Goal: Task Accomplishment & Management: Manage account settings

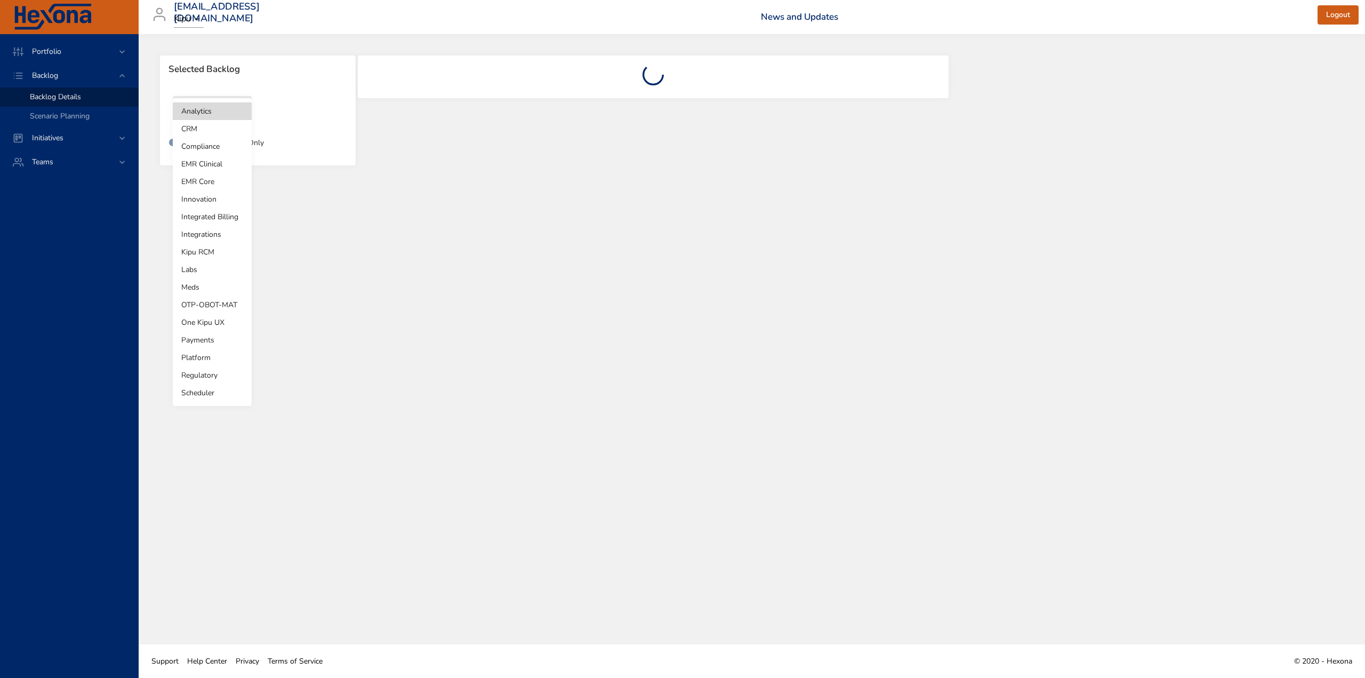
click at [228, 112] on body "Portfolio Backlog Backlog Details Scenario Planning Initiatives Teams [EMAIL_AD…" at bounding box center [682, 339] width 1365 height 678
click at [195, 273] on li "Labs" at bounding box center [212, 270] width 79 height 18
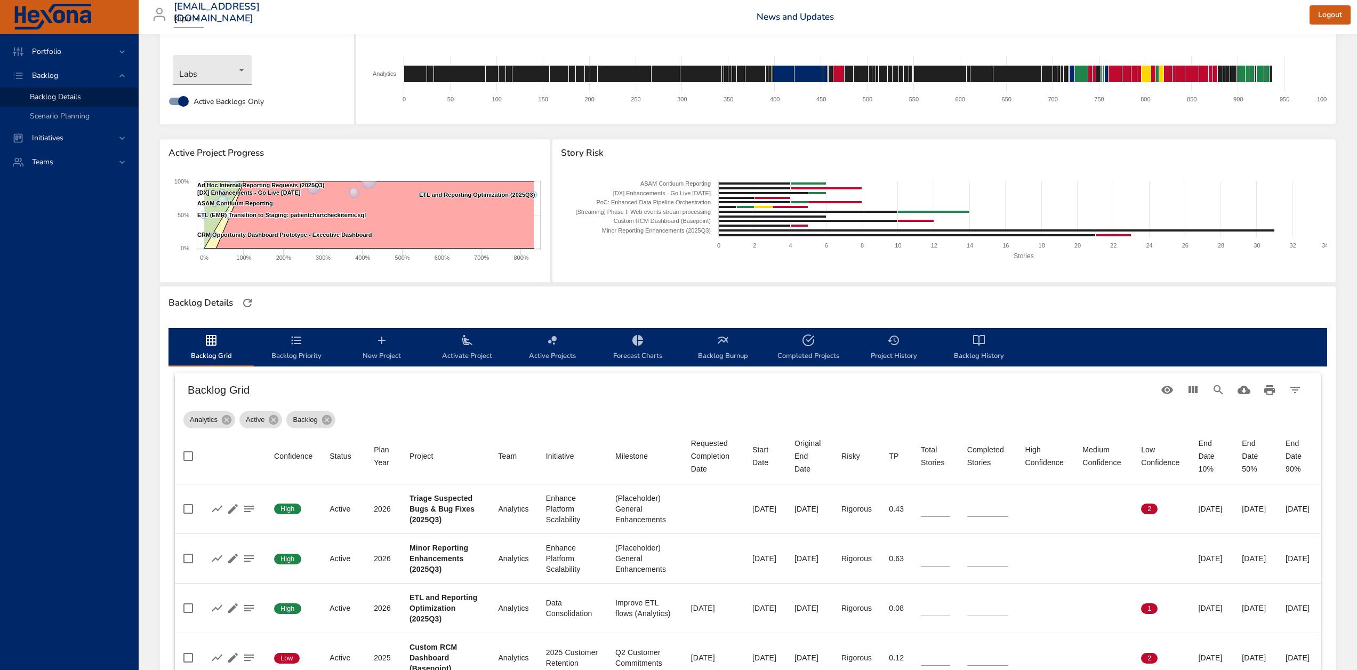
scroll to position [113, 0]
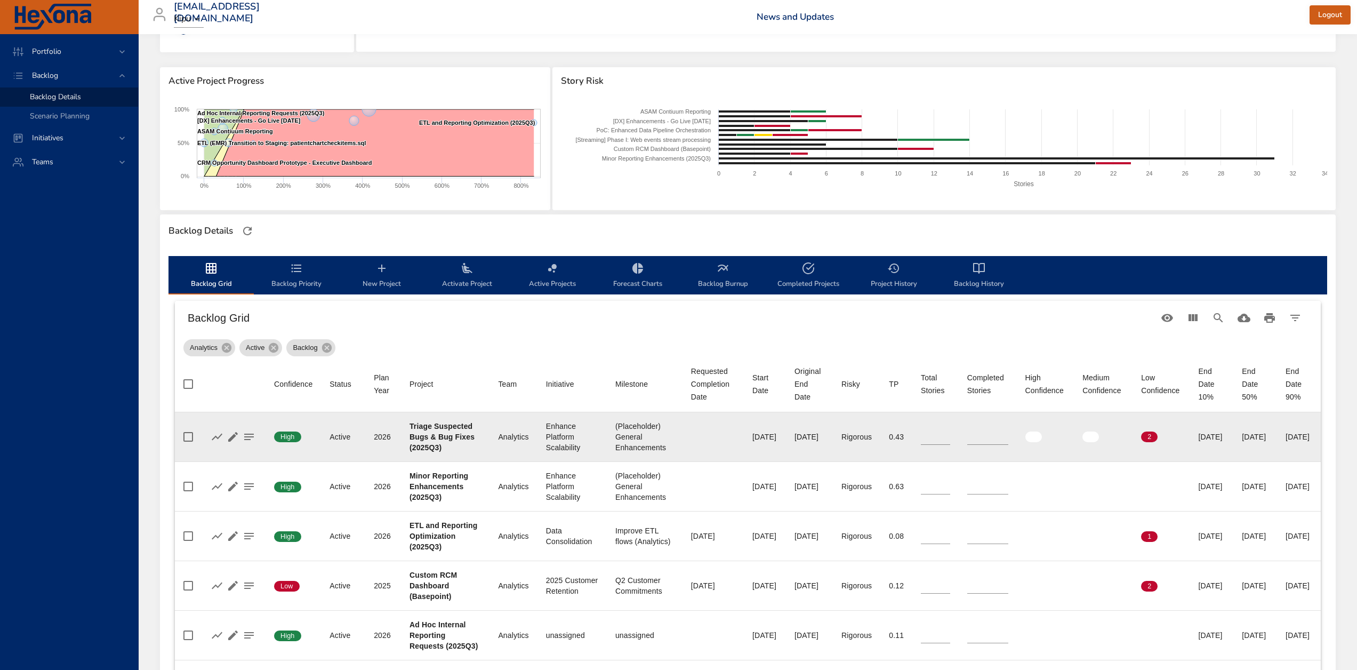
type input "*"
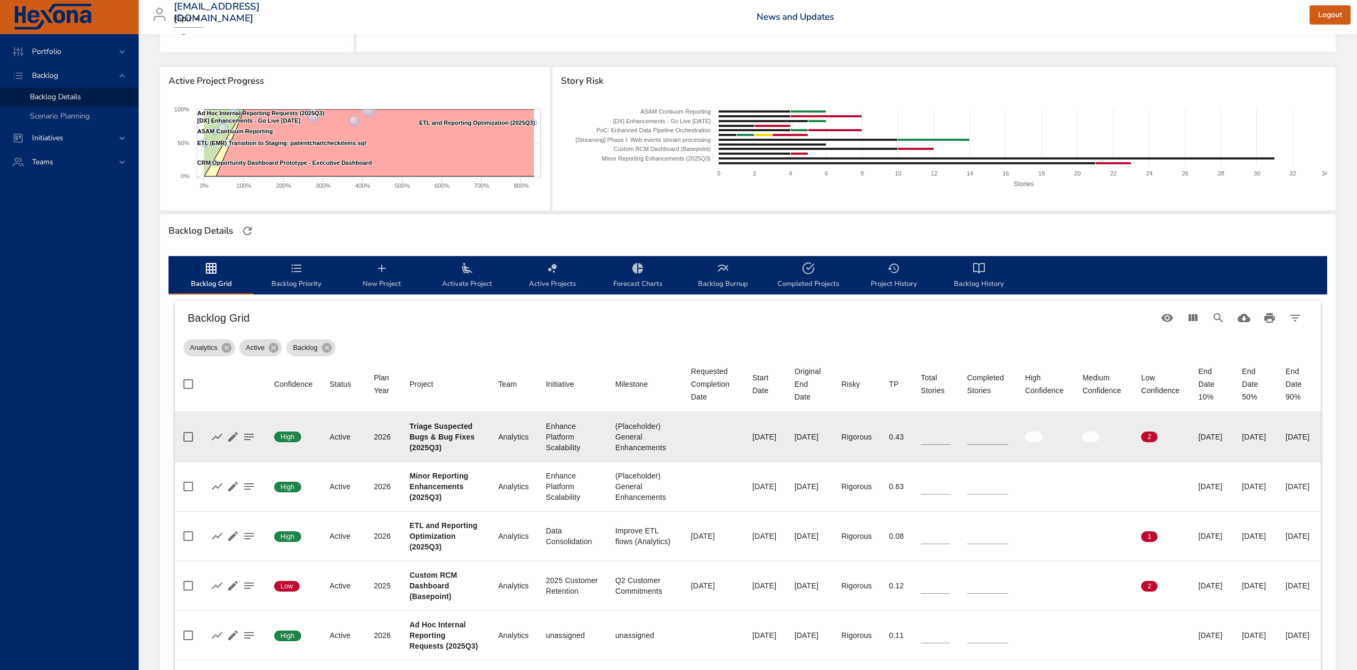
type input "*"
type input "**"
type input "*"
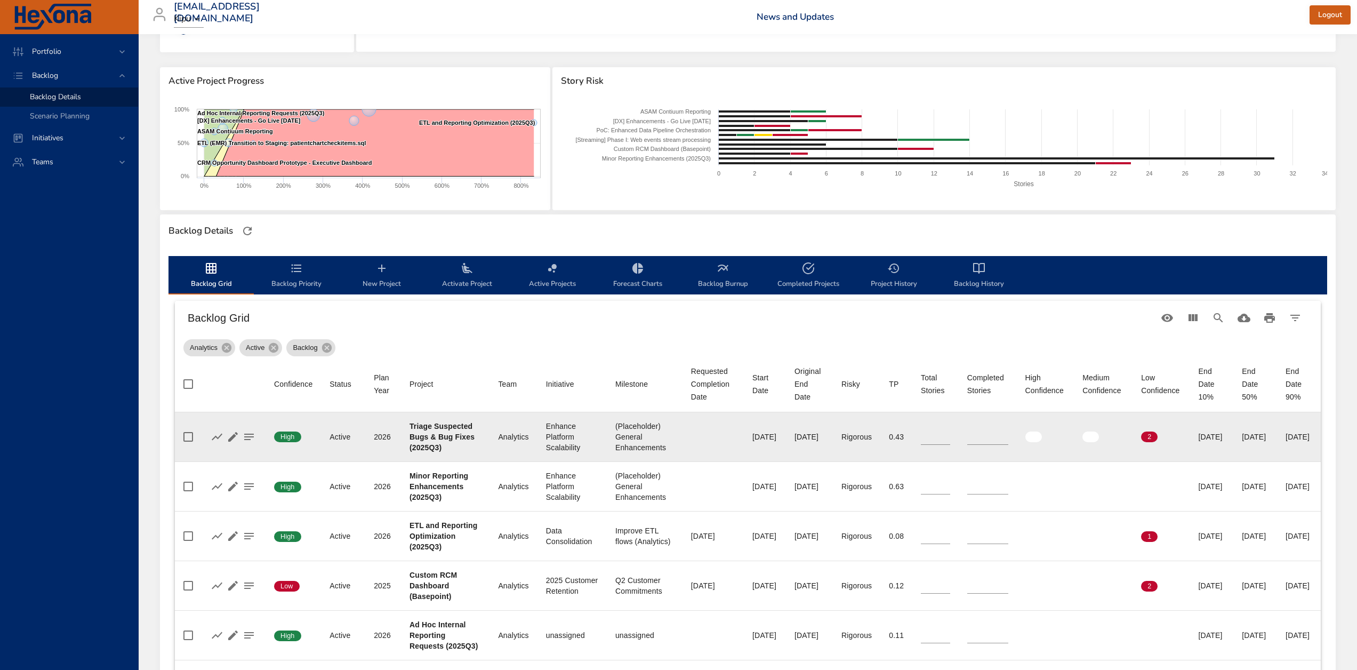
type input "*"
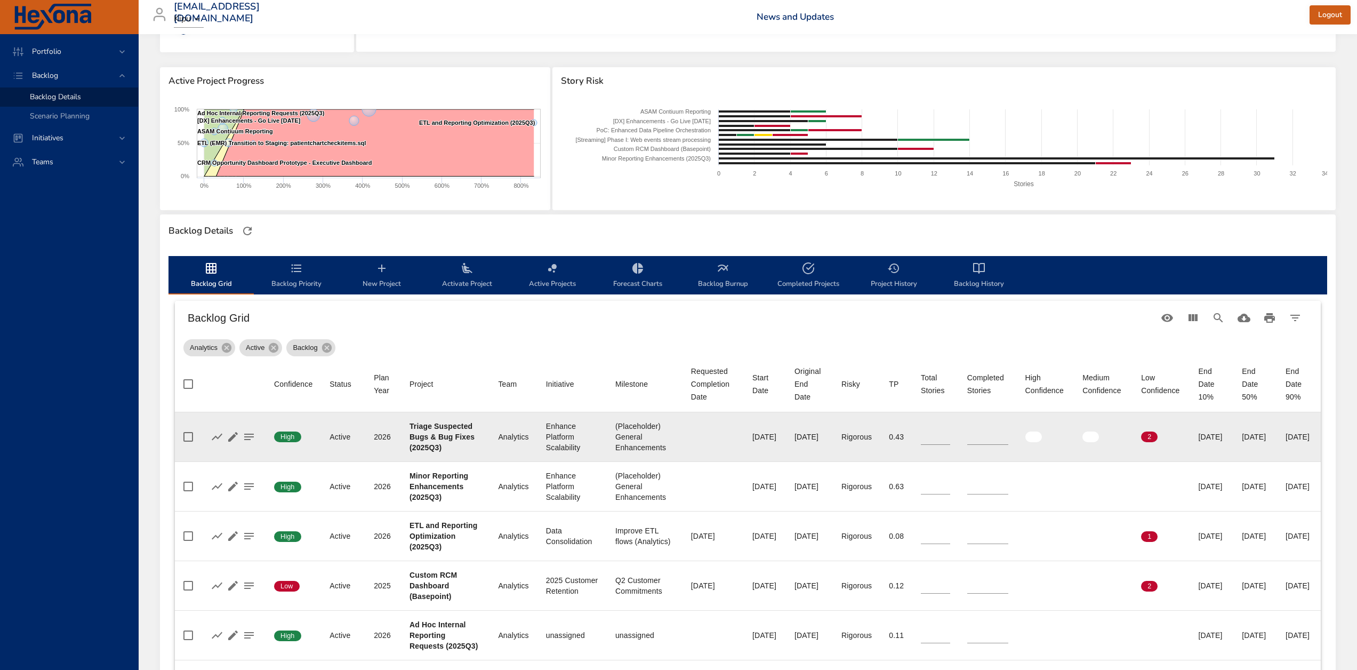
type input "*"
type input "**"
type input "*"
type input "**"
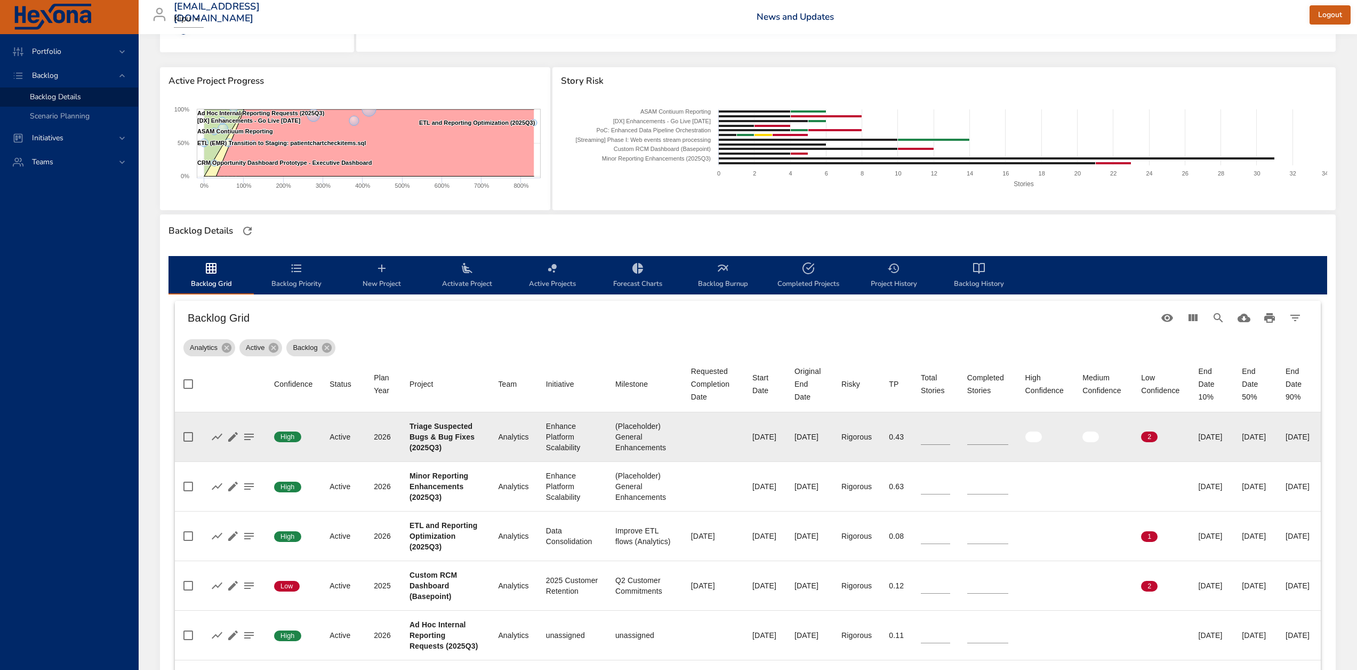
type input "*"
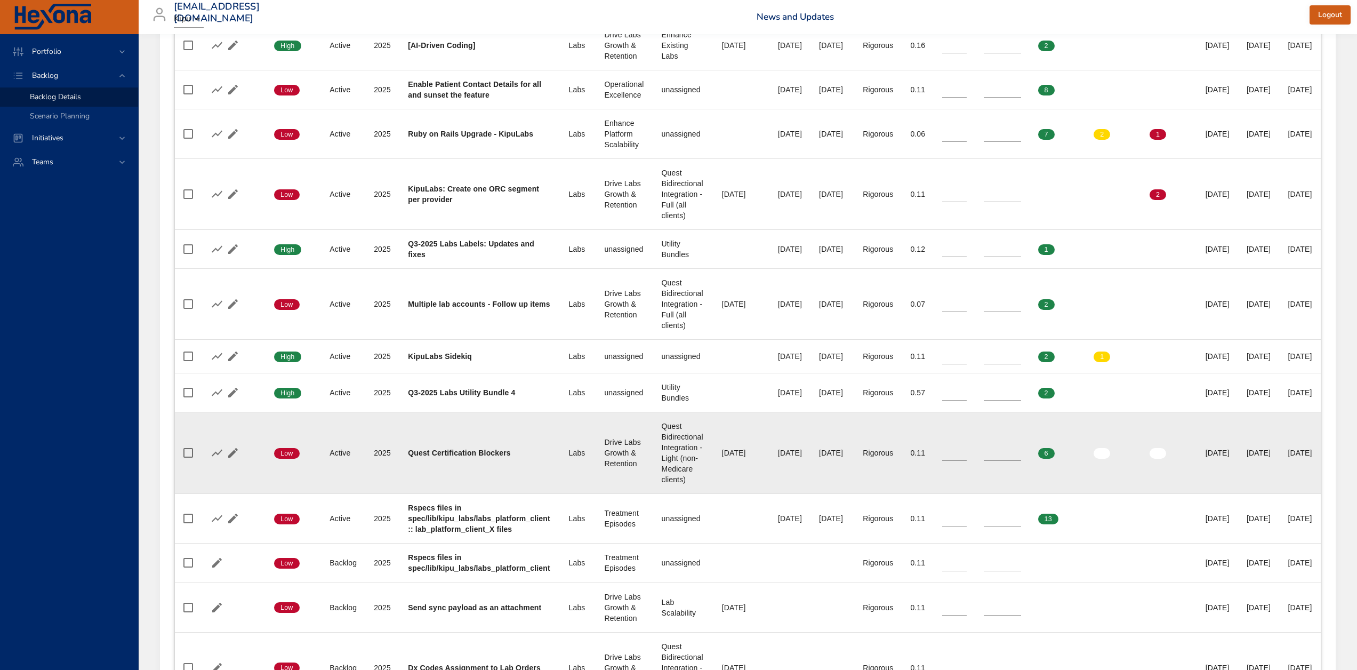
scroll to position [586, 0]
click at [235, 451] on icon "button" at bounding box center [233, 452] width 10 height 10
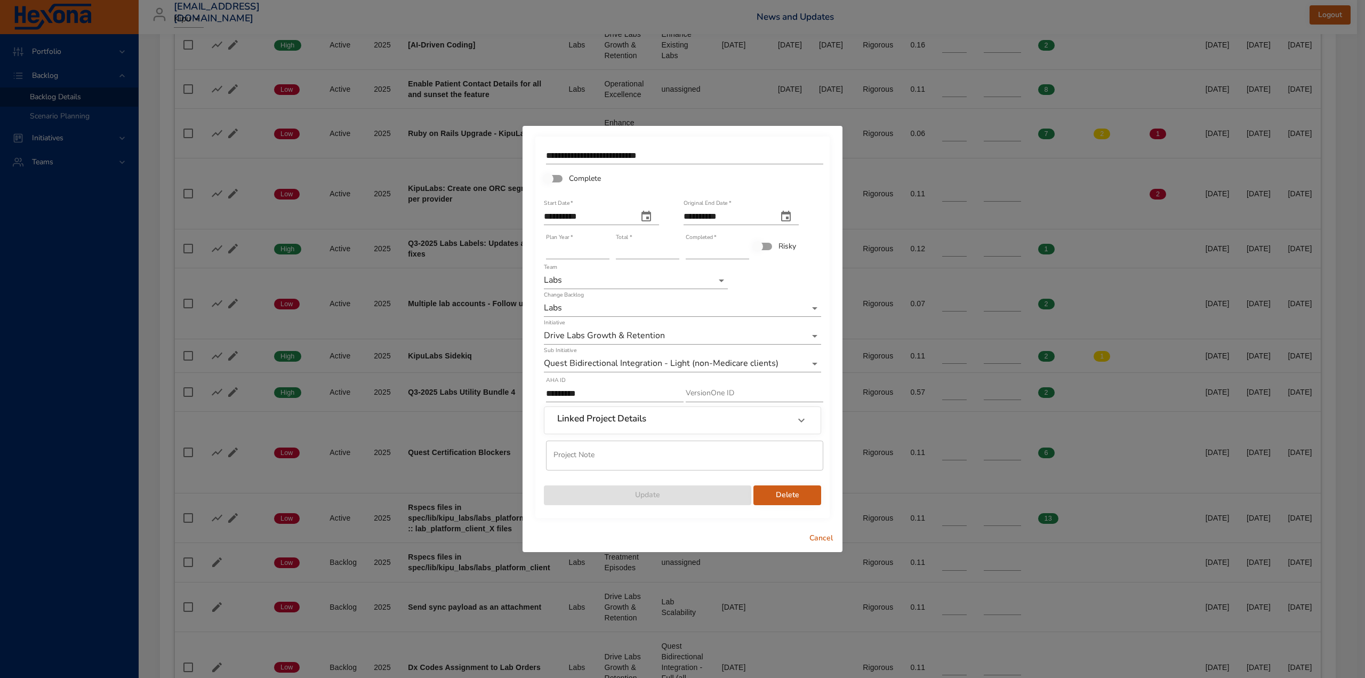
click at [586, 375] on li "unassigned" at bounding box center [682, 381] width 277 height 18
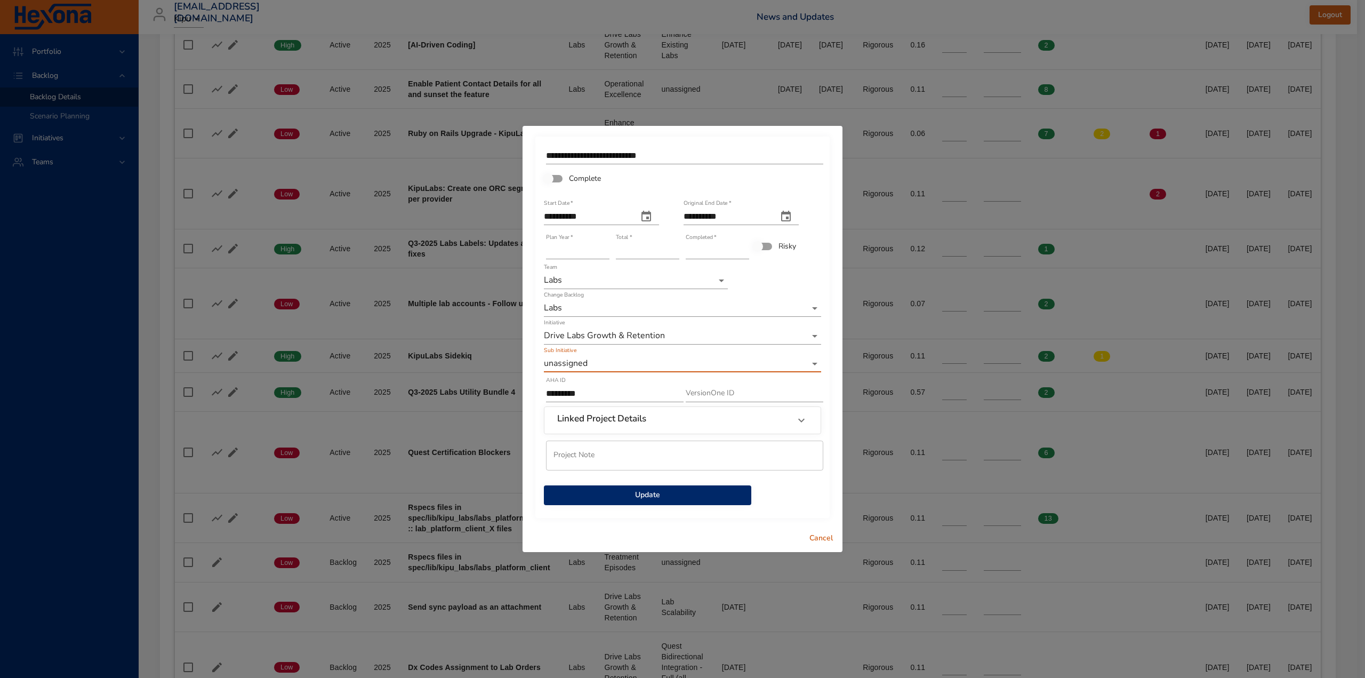
drag, startPoint x: 647, startPoint y: 493, endPoint x: 655, endPoint y: 493, distance: 8.0
click at [647, 493] on span "Update" at bounding box center [647, 494] width 190 height 13
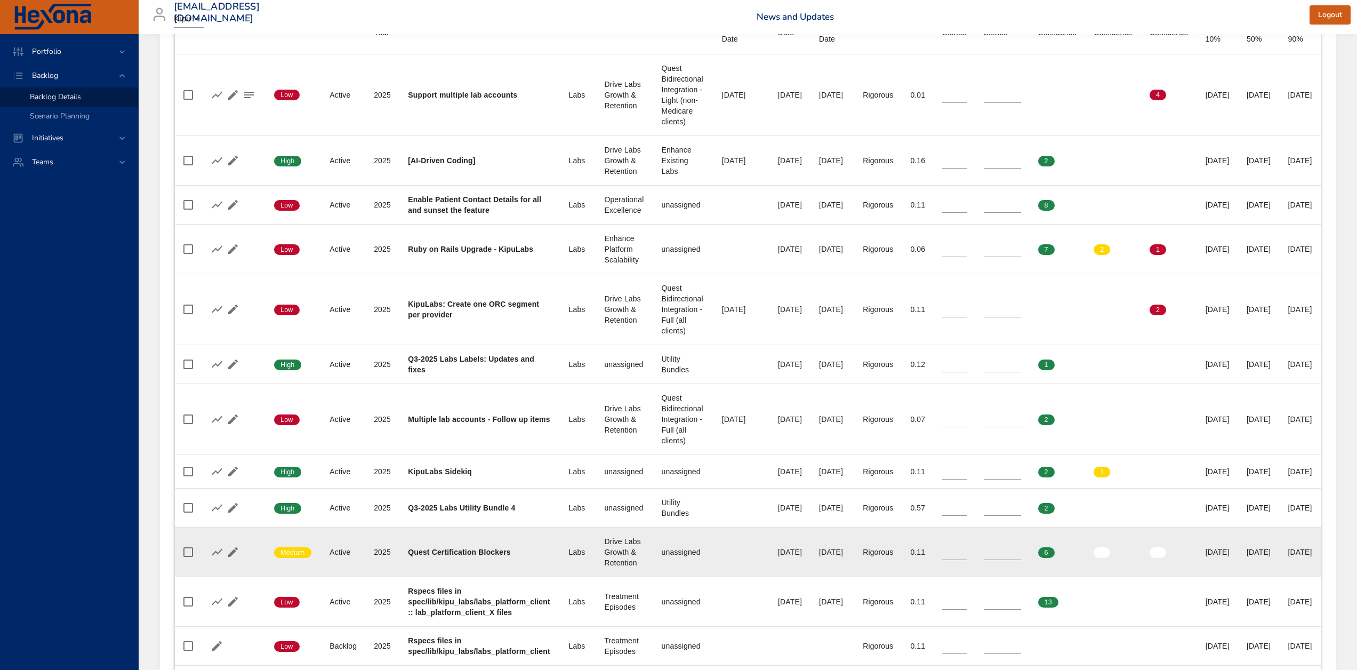
scroll to position [427, 0]
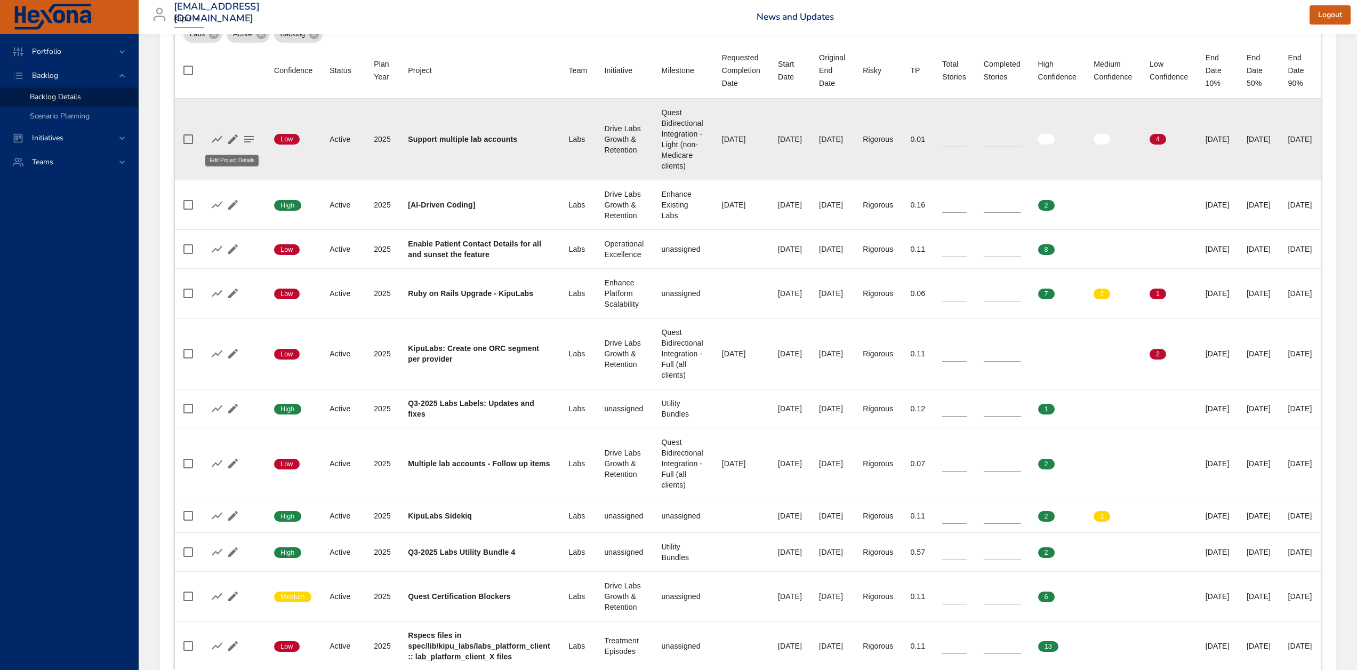
click at [232, 138] on icon "button" at bounding box center [233, 139] width 10 height 10
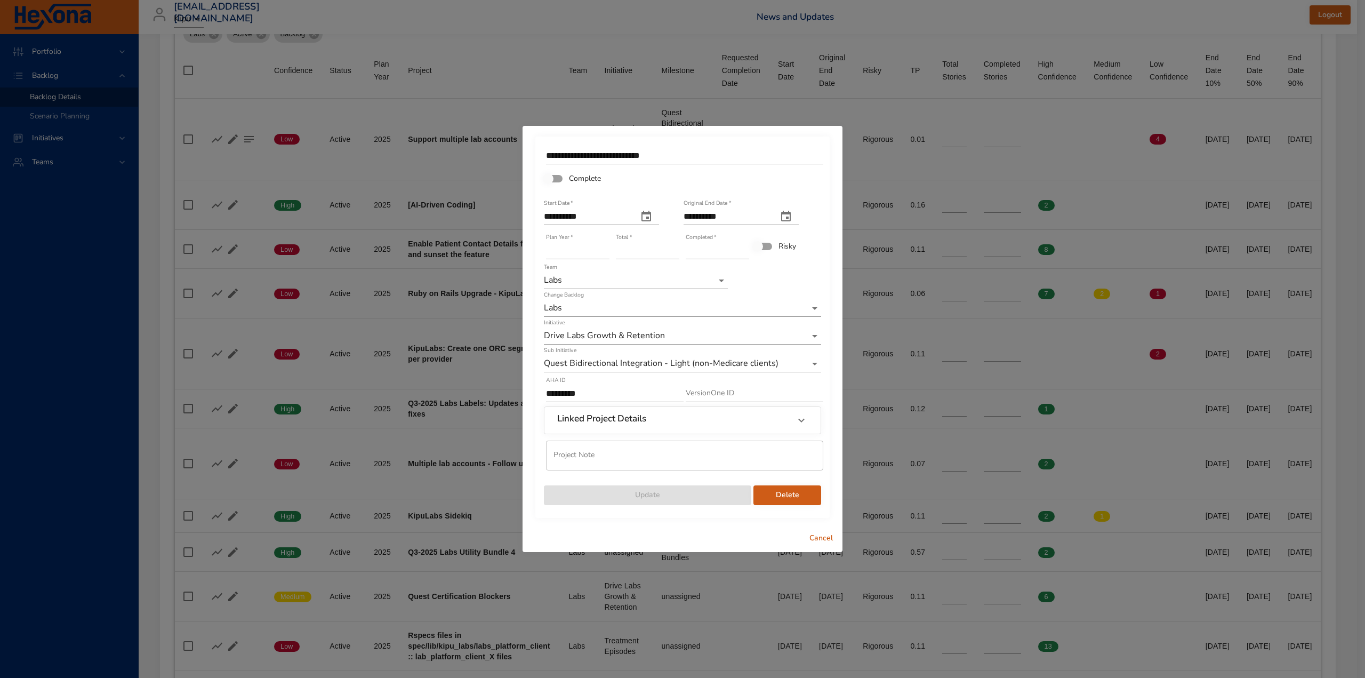
click at [572, 379] on li "unassigned" at bounding box center [682, 381] width 277 height 18
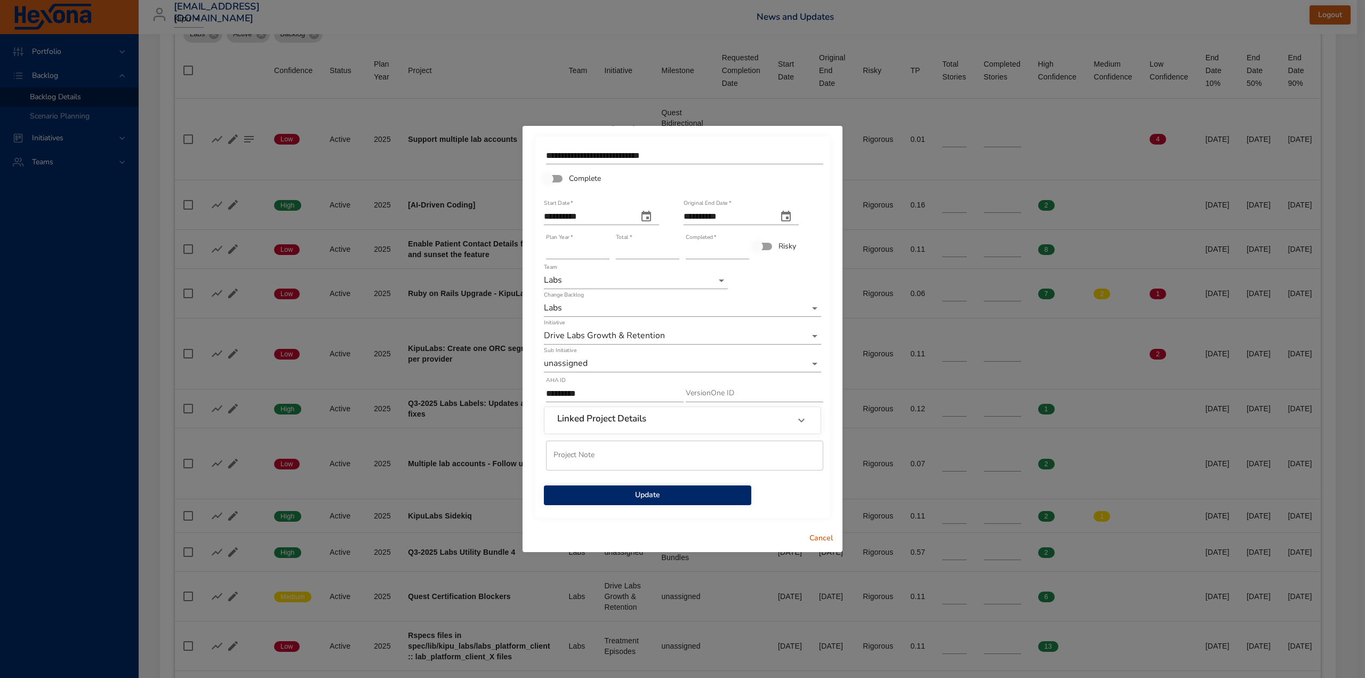
click at [686, 499] on span "Update" at bounding box center [647, 494] width 190 height 13
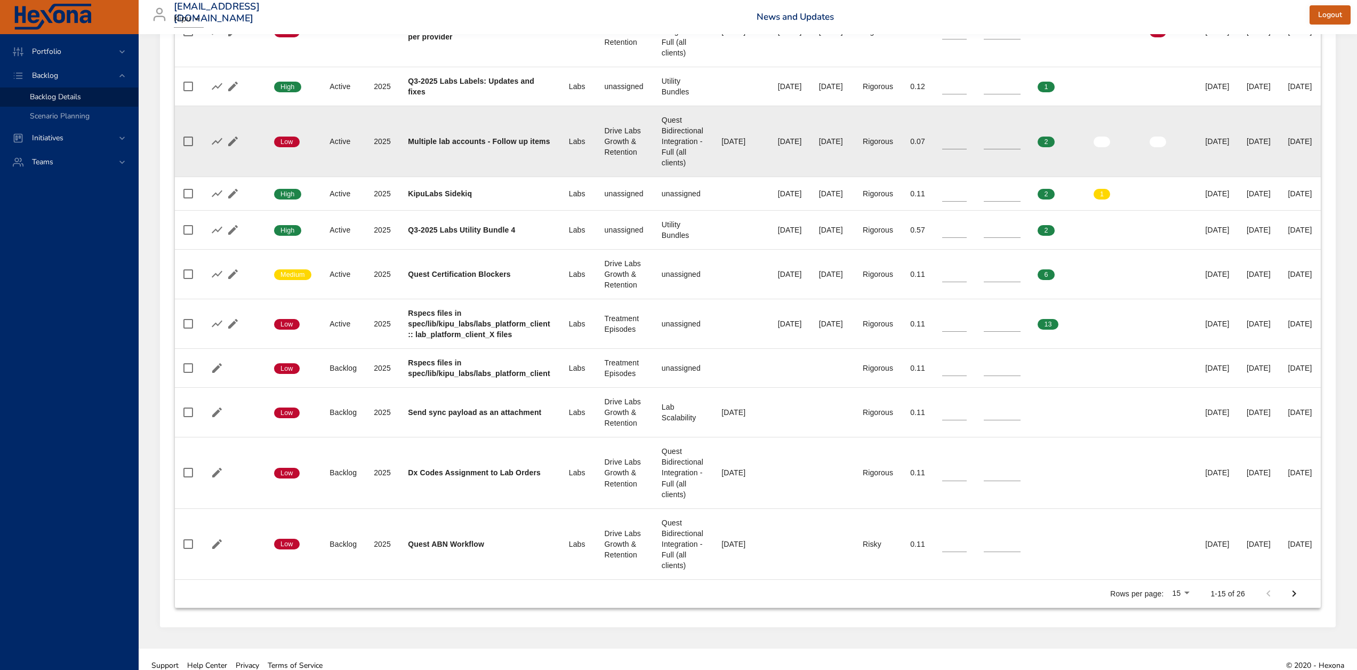
scroll to position [729, 0]
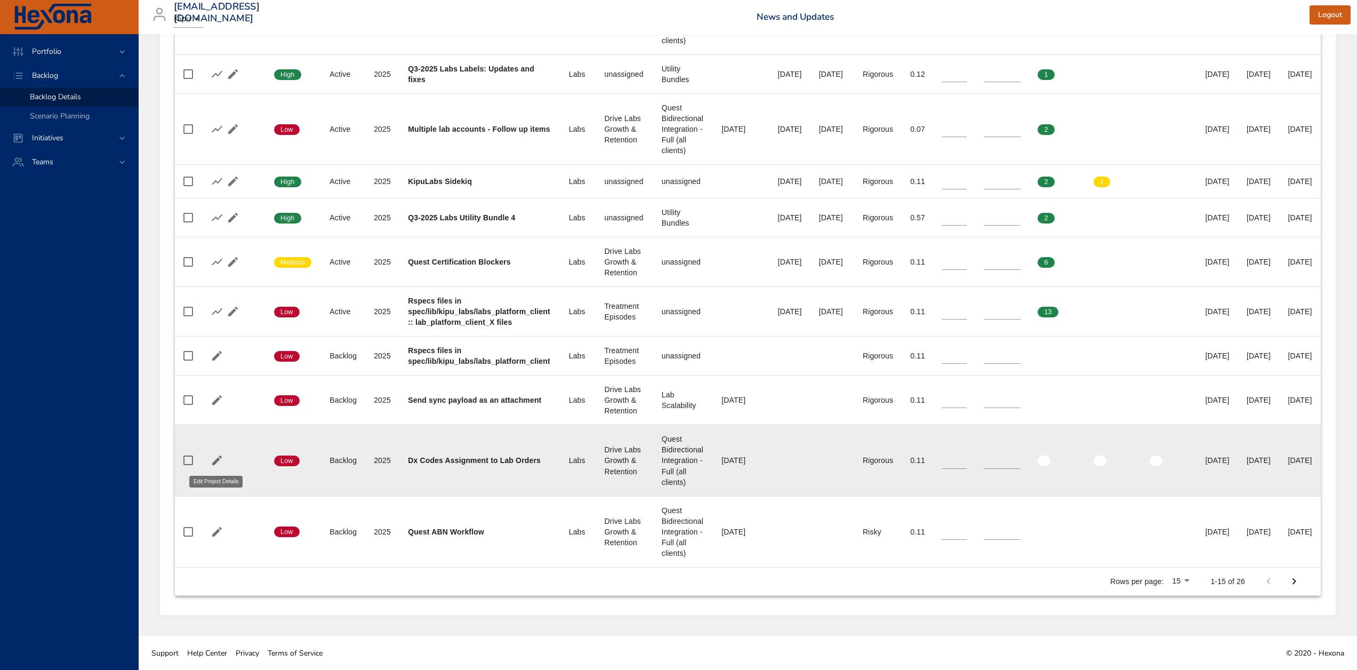
click at [218, 459] on icon "button" at bounding box center [217, 460] width 10 height 10
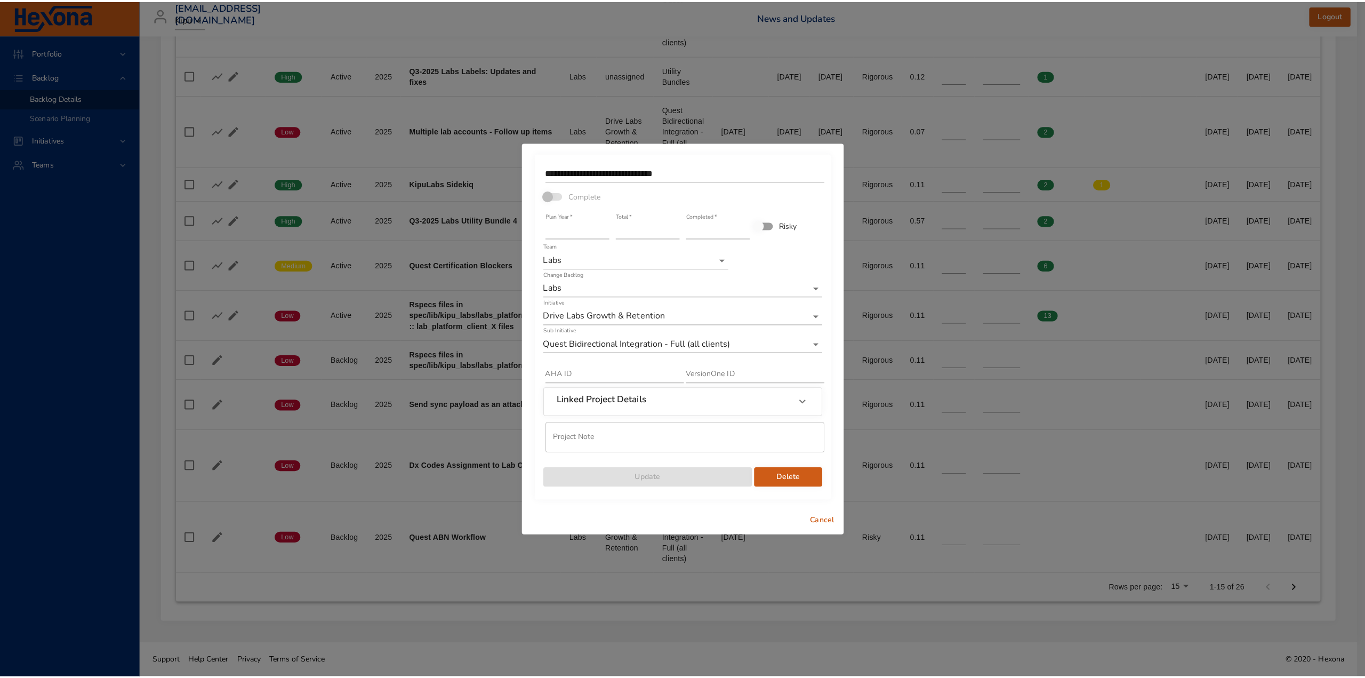
scroll to position [721, 0]
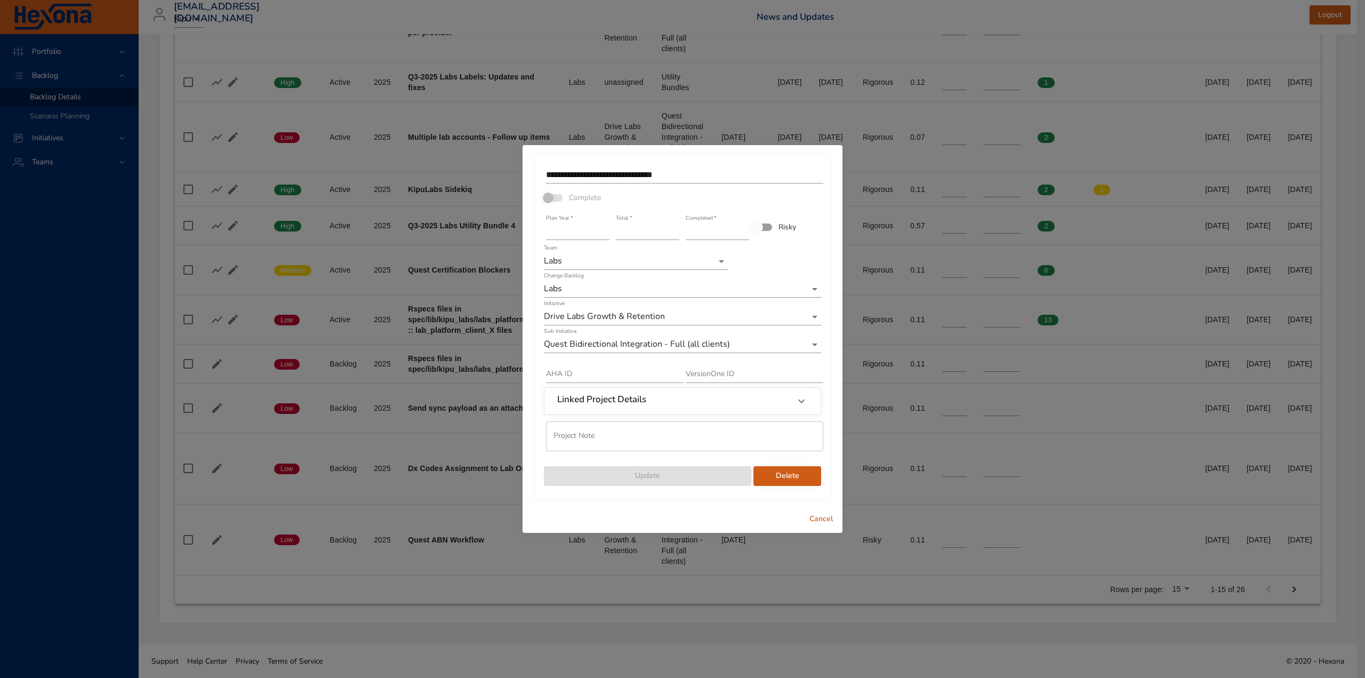
click at [617, 332] on div "Sub Initiative Quest Bidirectional Integration - Full (all clients)" at bounding box center [682, 340] width 277 height 26
click at [574, 379] on li "unassigned" at bounding box center [682, 380] width 277 height 18
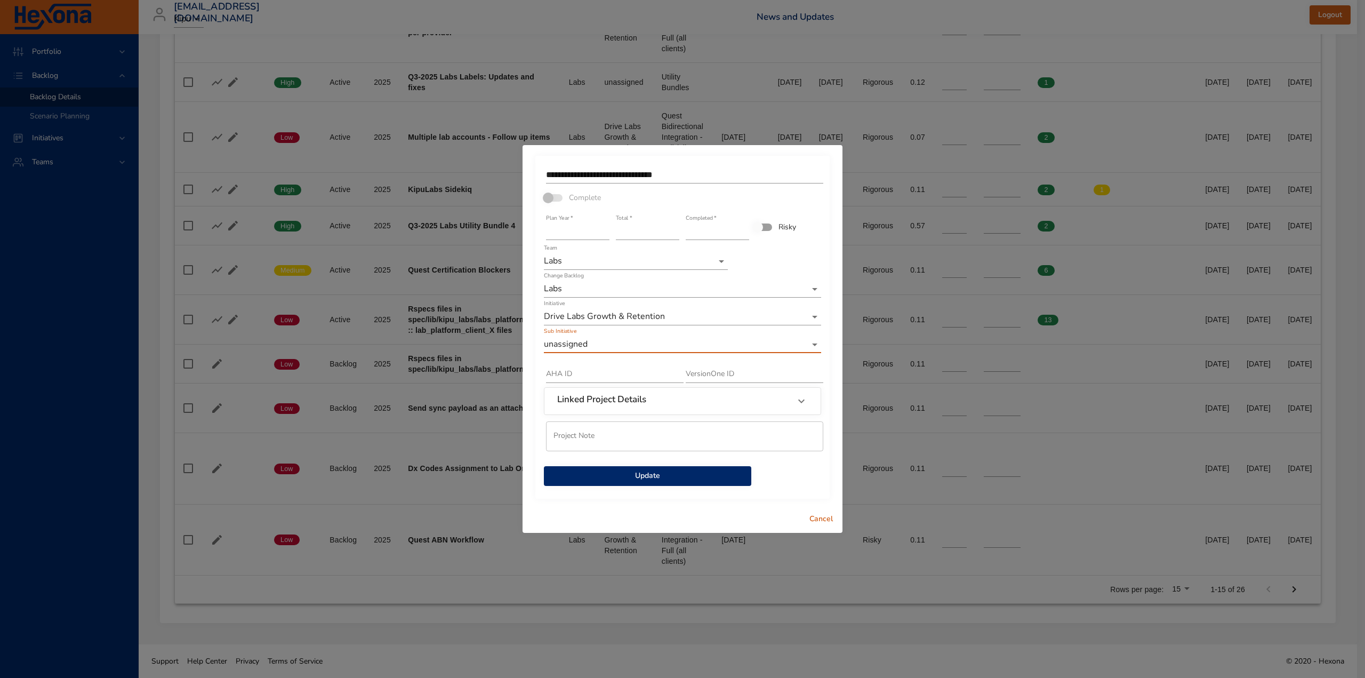
click at [689, 487] on div "**********" at bounding box center [682, 327] width 294 height 343
drag, startPoint x: 631, startPoint y: 477, endPoint x: 604, endPoint y: 485, distance: 28.7
click at [632, 477] on span "Update" at bounding box center [647, 475] width 190 height 13
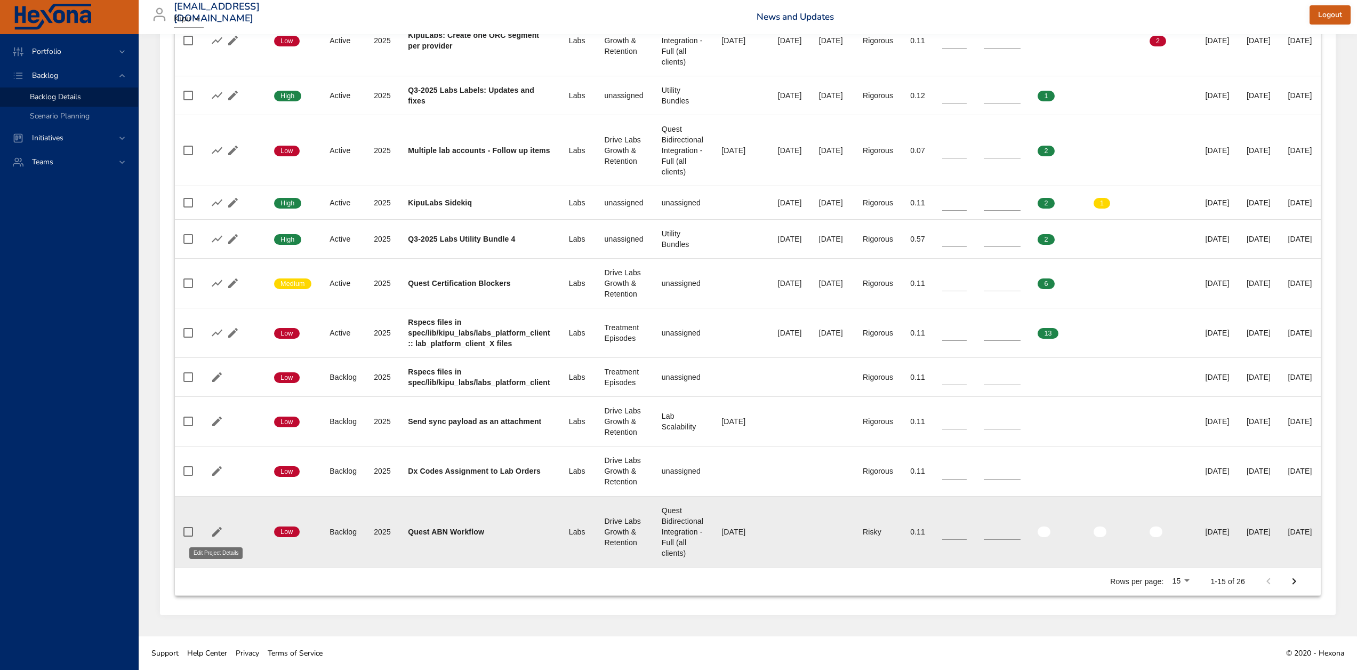
click at [215, 535] on icon "button" at bounding box center [217, 531] width 13 height 13
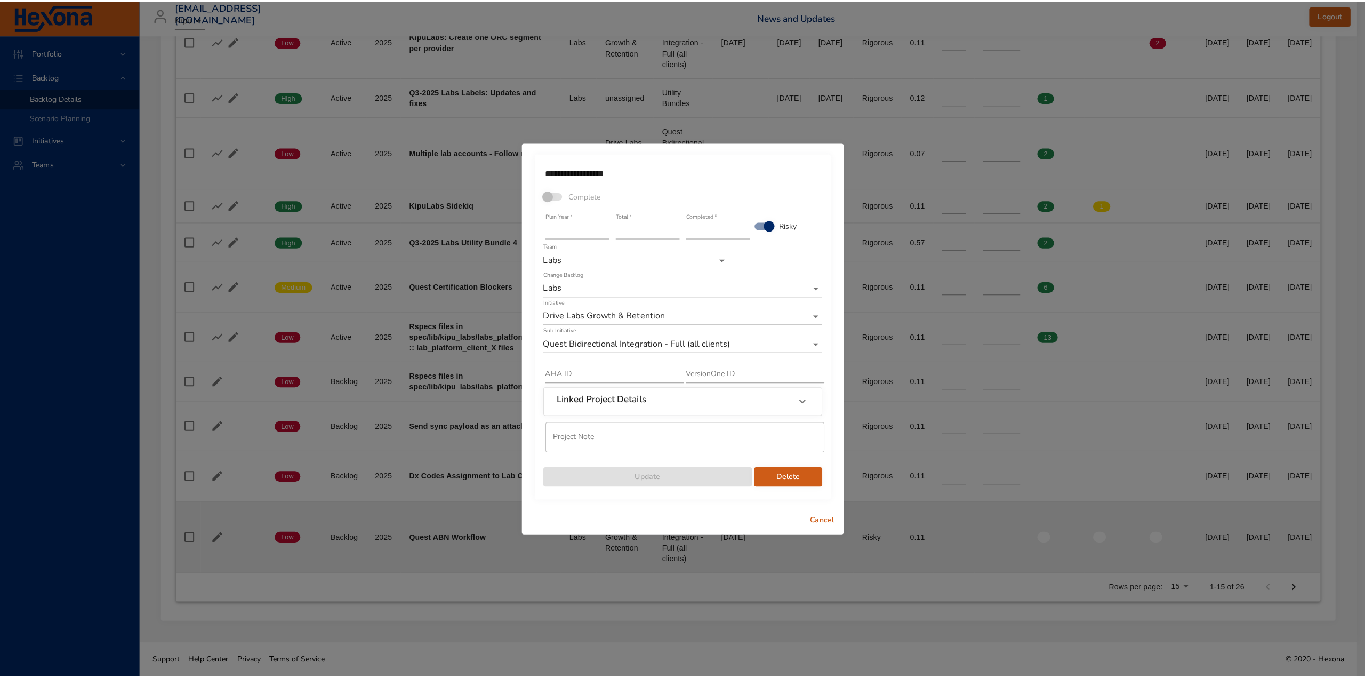
scroll to position [699, 0]
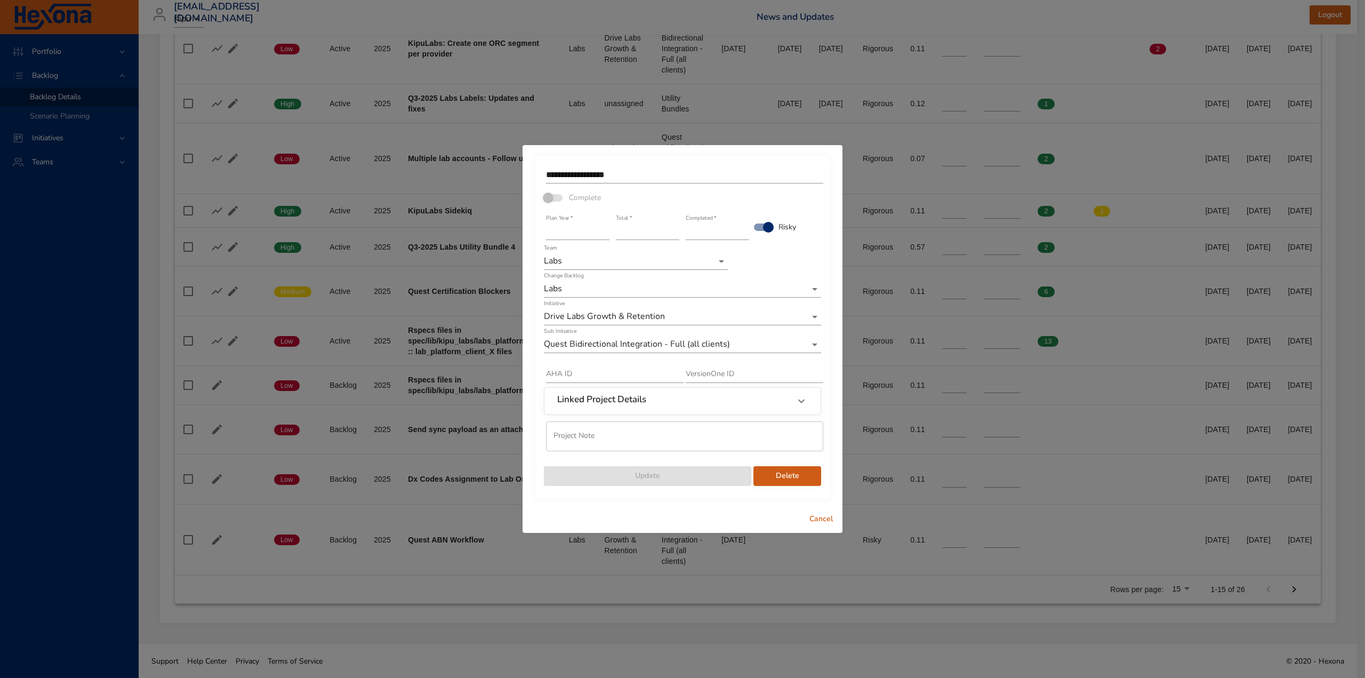
click at [577, 380] on li "unassigned" at bounding box center [682, 380] width 277 height 18
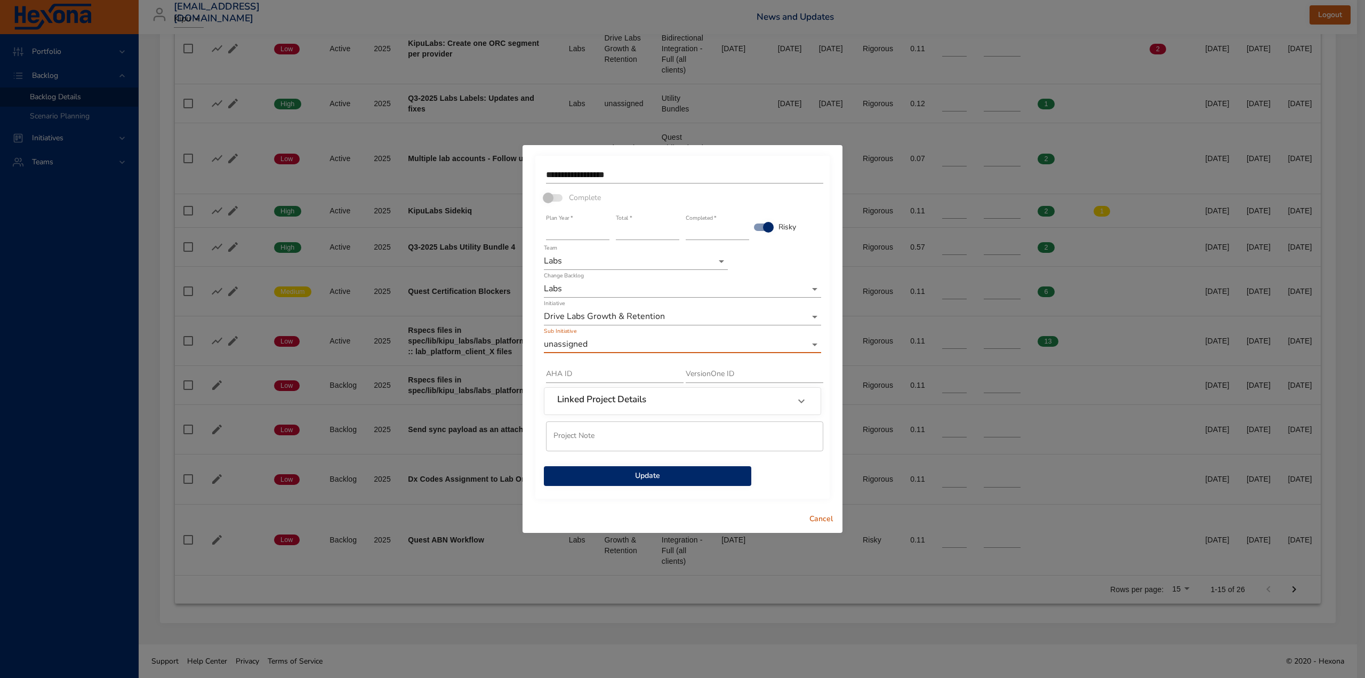
click at [643, 473] on span "Update" at bounding box center [647, 475] width 190 height 13
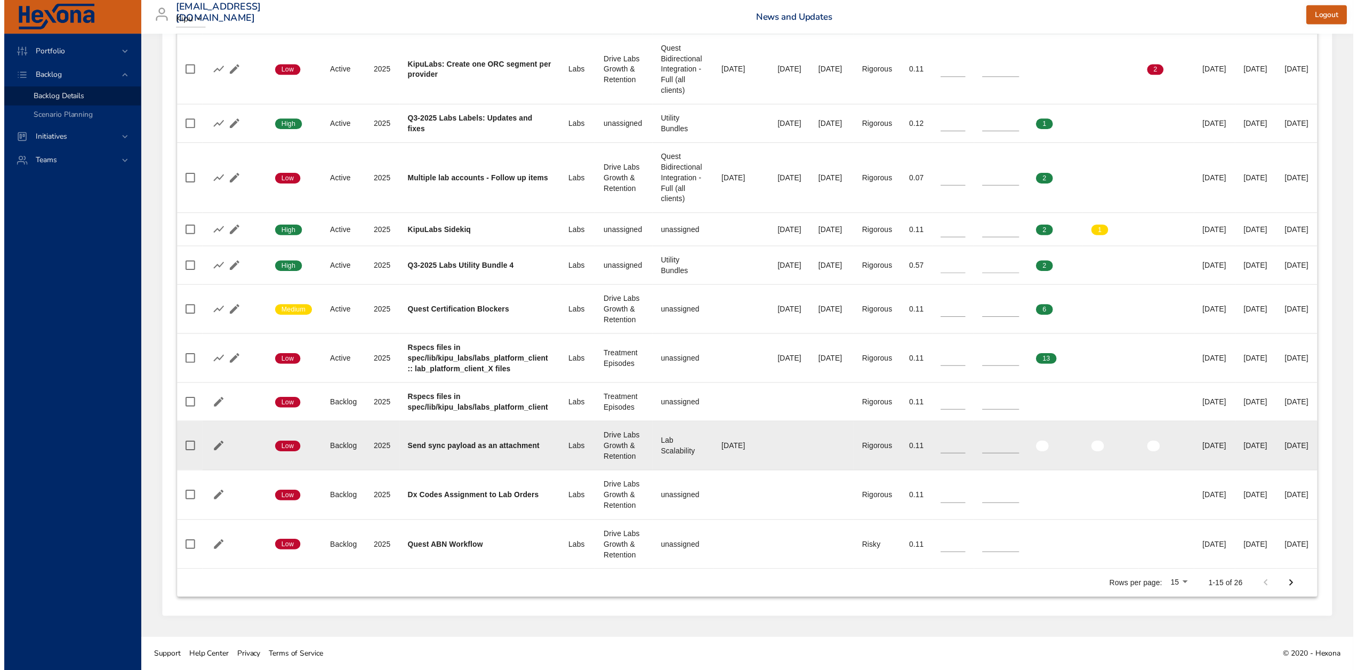
scroll to position [585, 0]
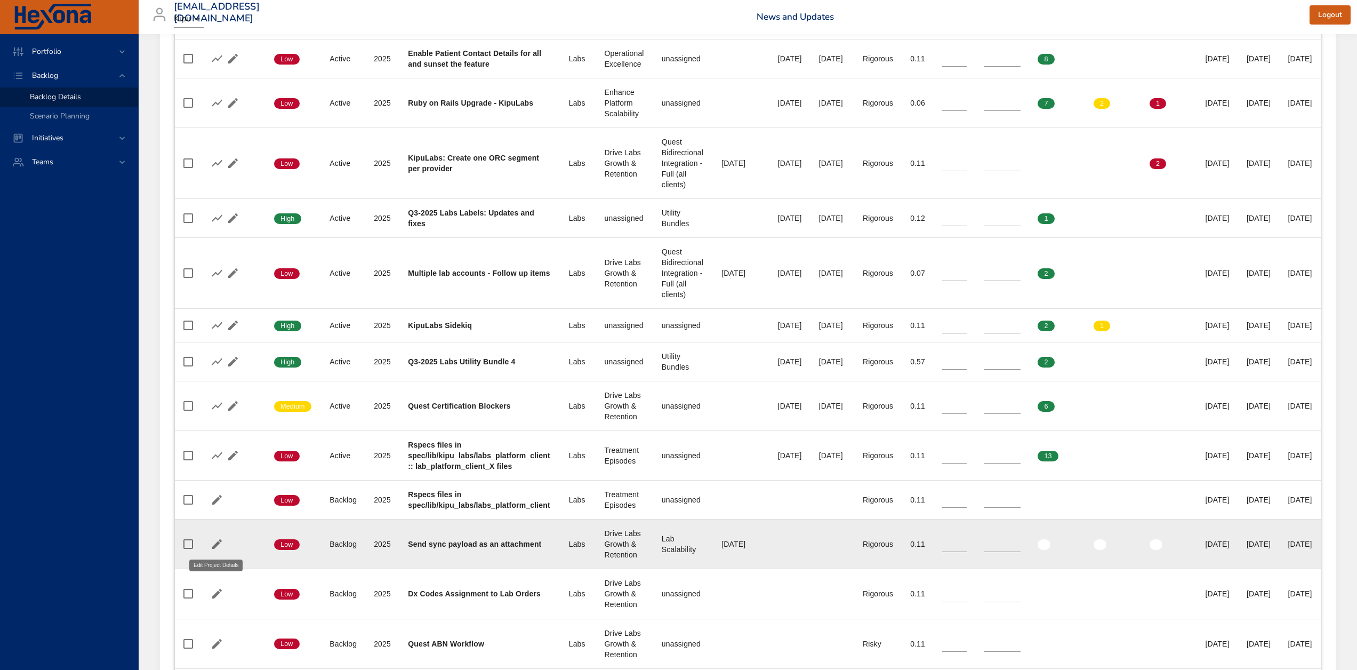
click at [213, 542] on icon "button" at bounding box center [217, 543] width 13 height 13
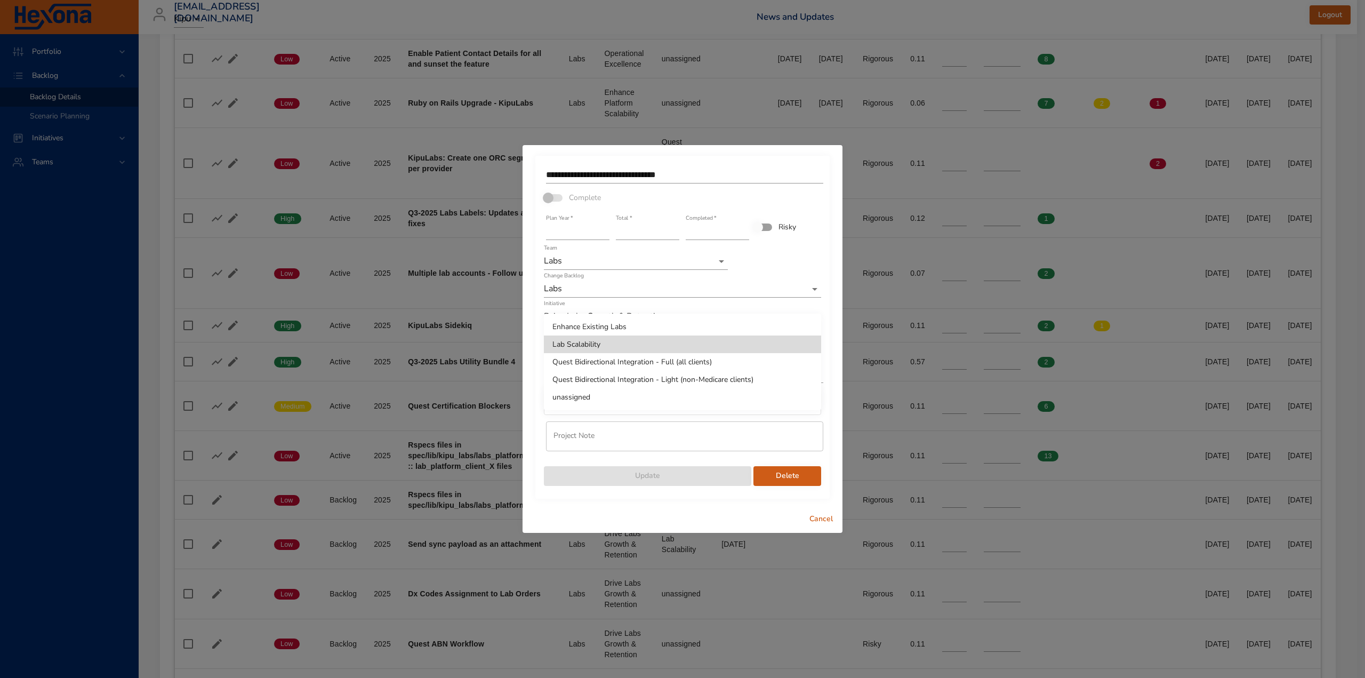
click at [570, 397] on li "unassigned" at bounding box center [682, 397] width 277 height 18
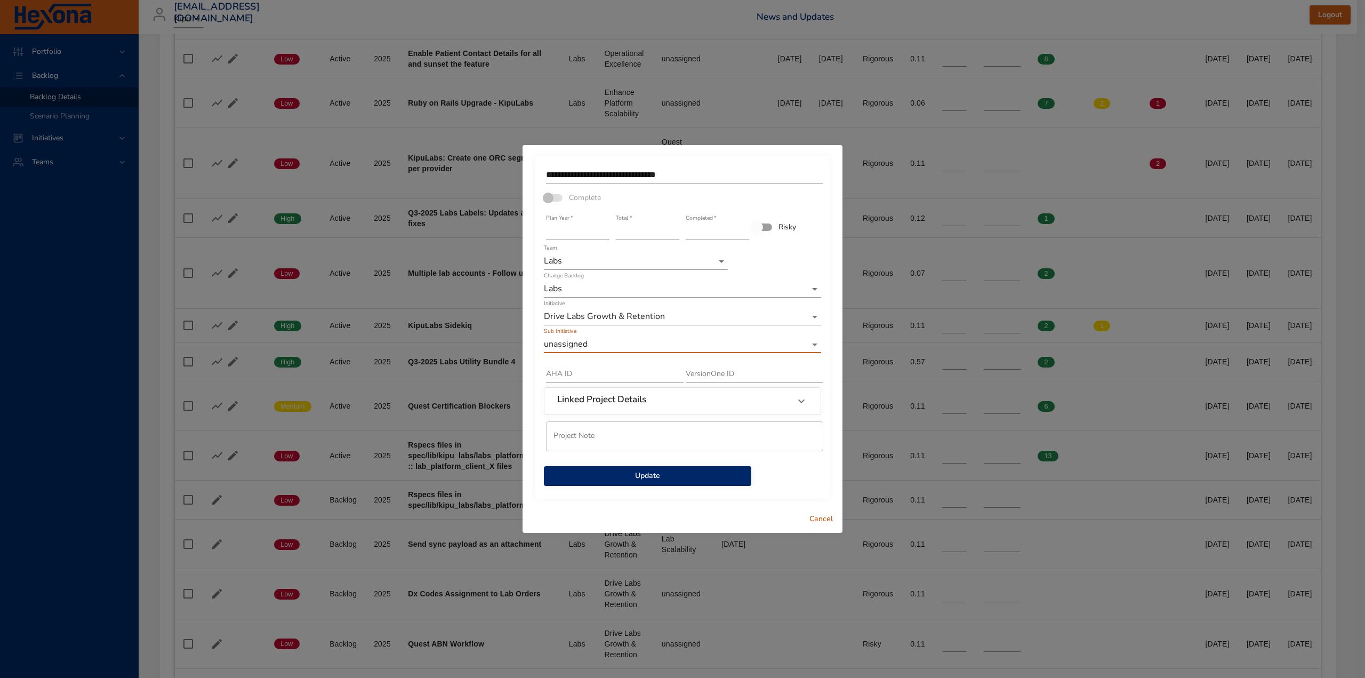
click at [650, 477] on span "Update" at bounding box center [647, 475] width 190 height 13
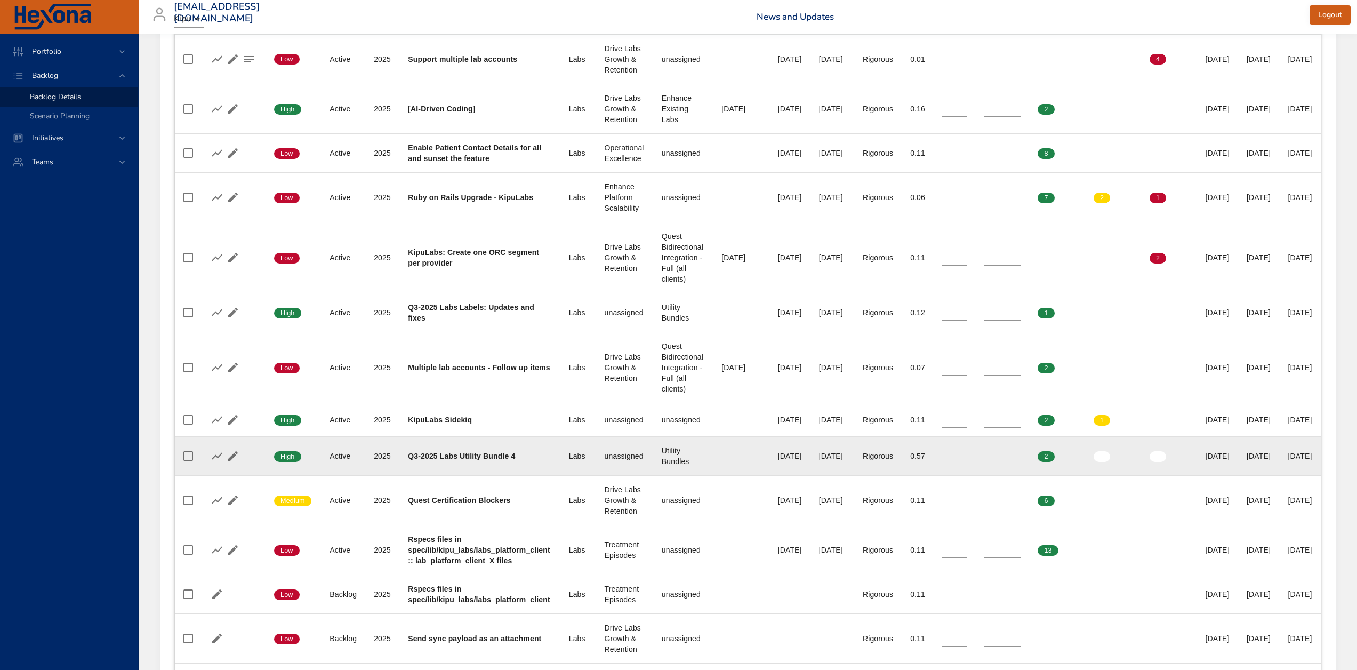
scroll to position [478, 0]
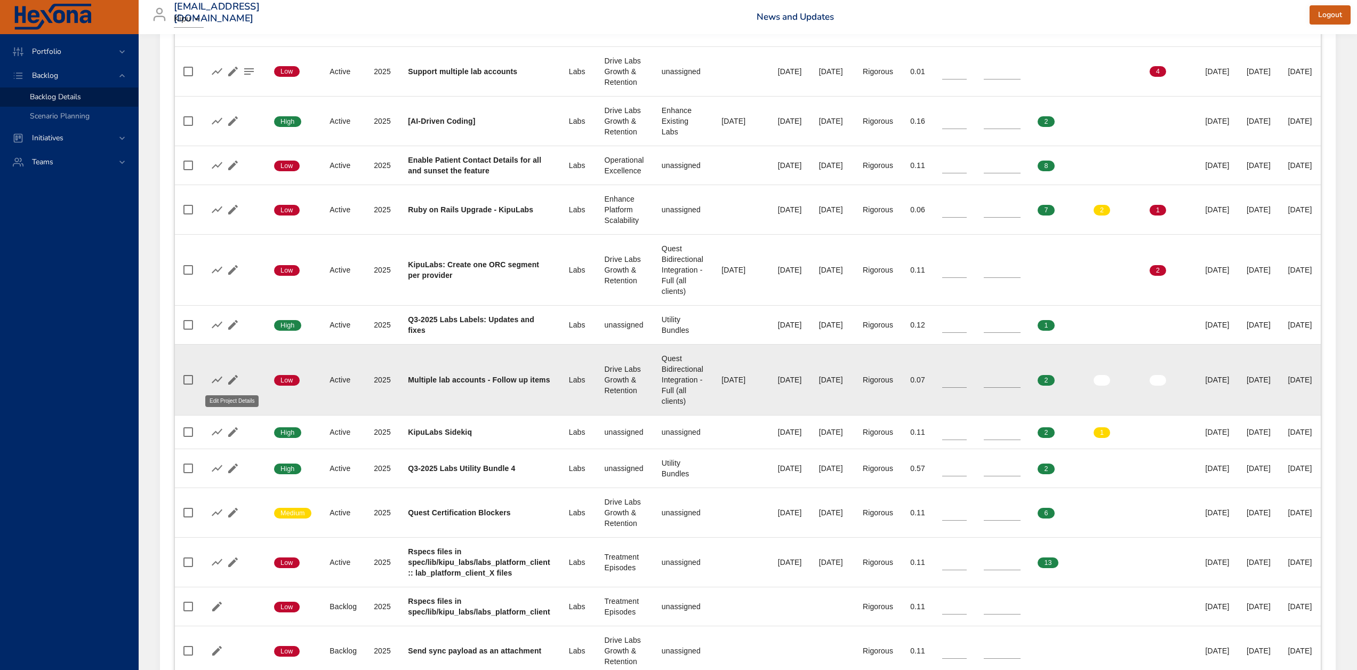
click at [236, 379] on icon "button" at bounding box center [233, 379] width 13 height 13
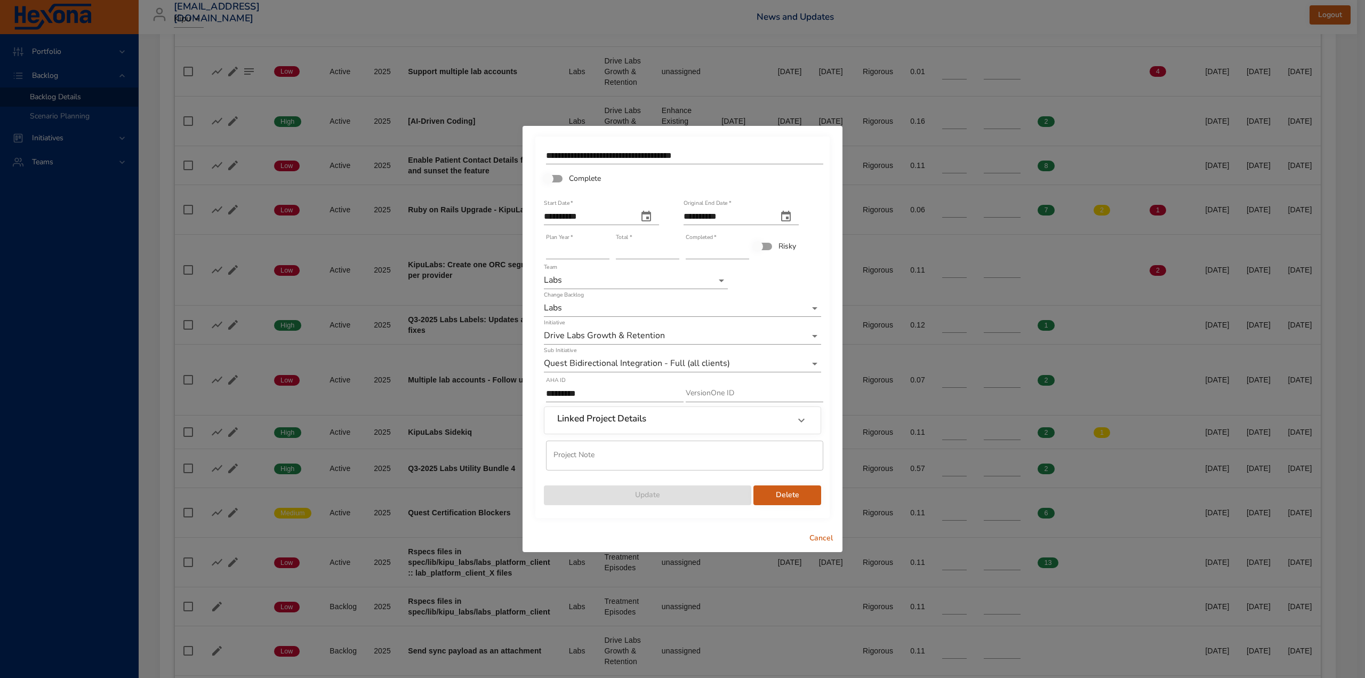
click at [569, 396] on li "unassigned" at bounding box center [682, 399] width 277 height 18
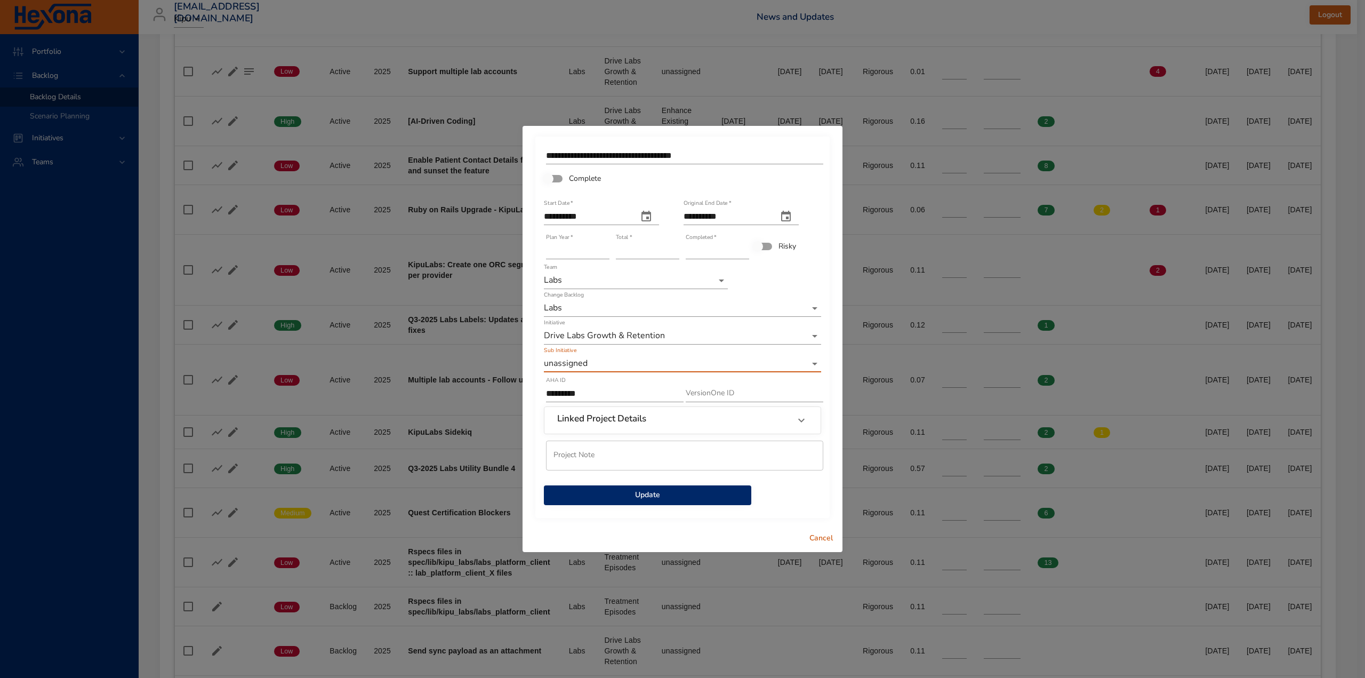
click at [647, 494] on span "Update" at bounding box center [647, 494] width 190 height 13
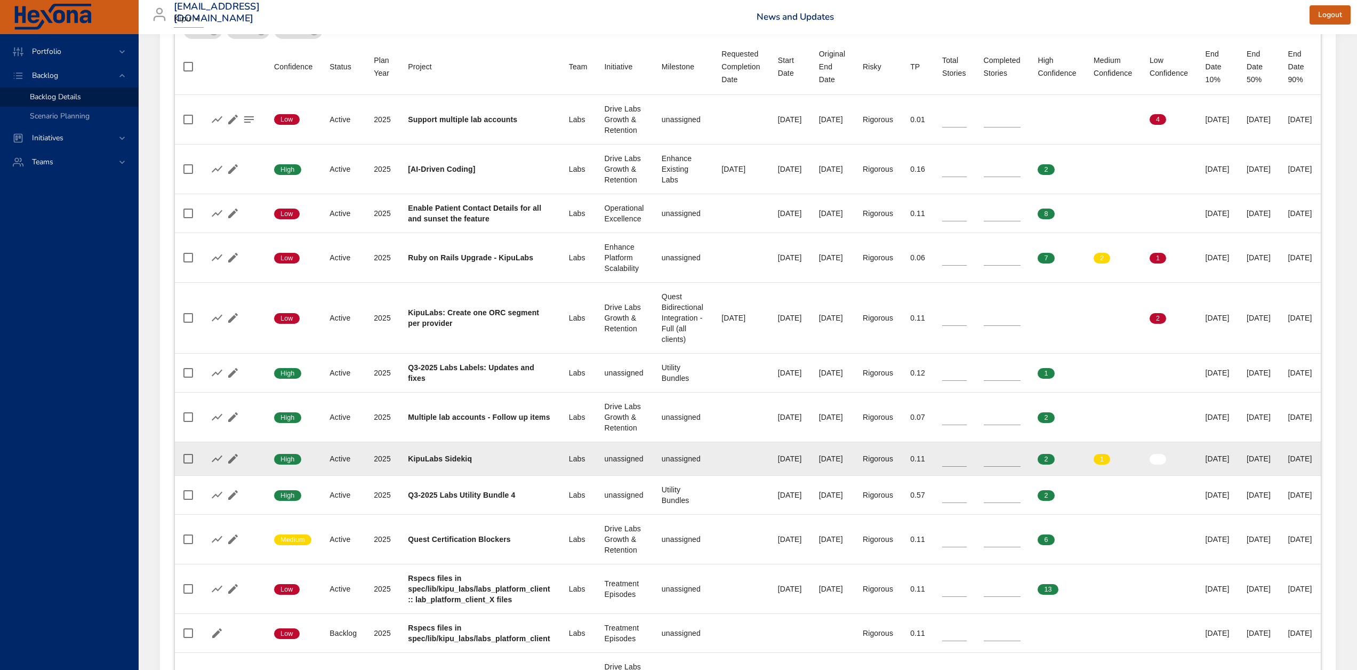
scroll to position [372, 0]
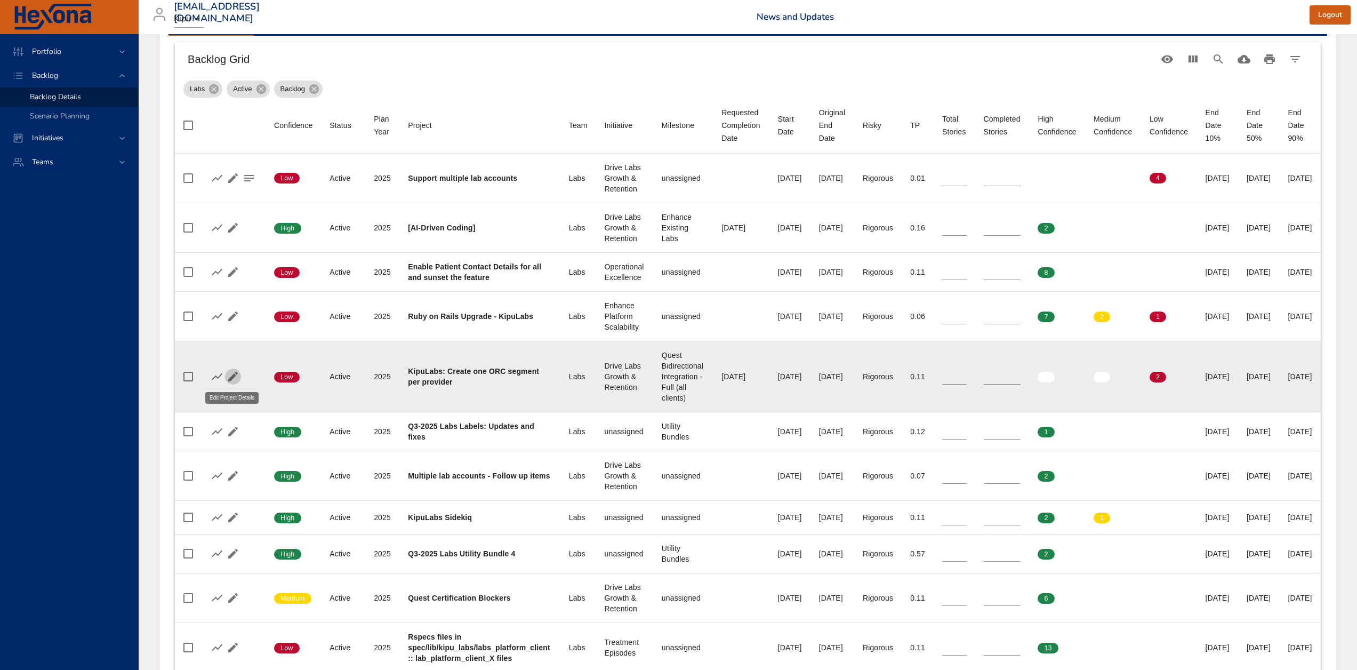
click at [228, 376] on icon "button" at bounding box center [233, 376] width 13 height 13
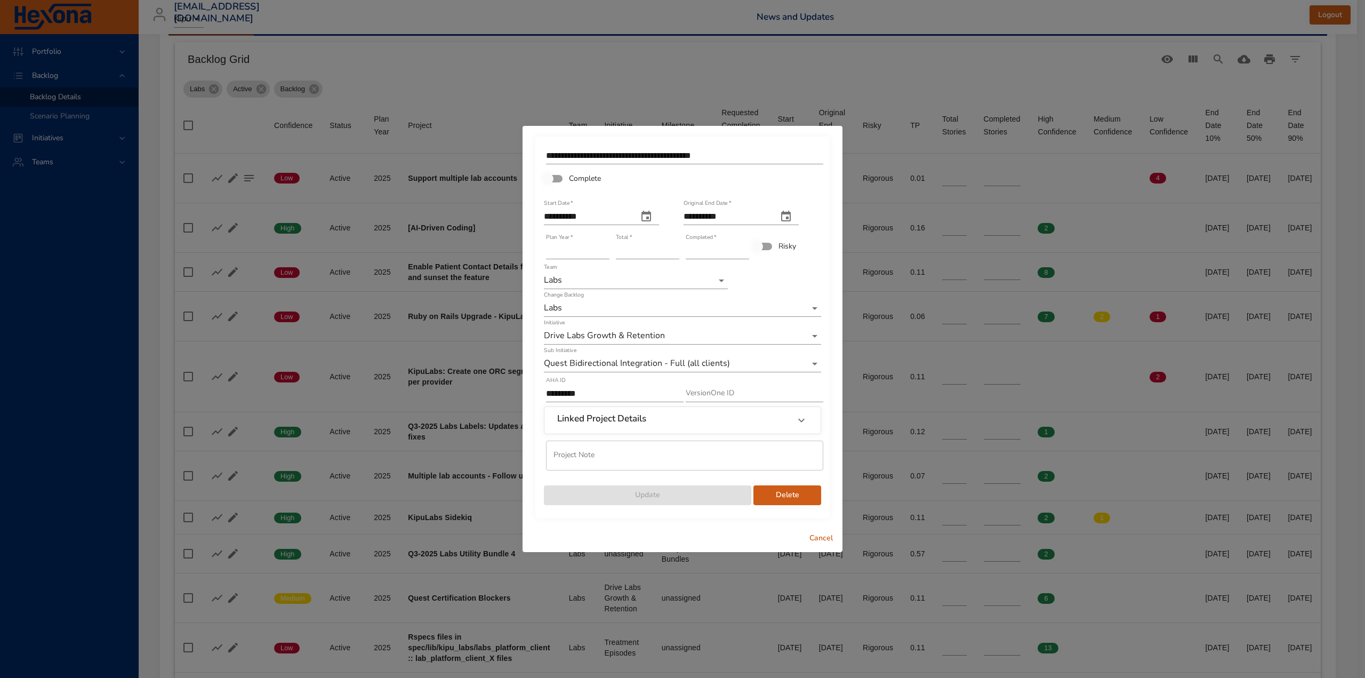
click at [578, 401] on li "unassigned" at bounding box center [682, 399] width 277 height 18
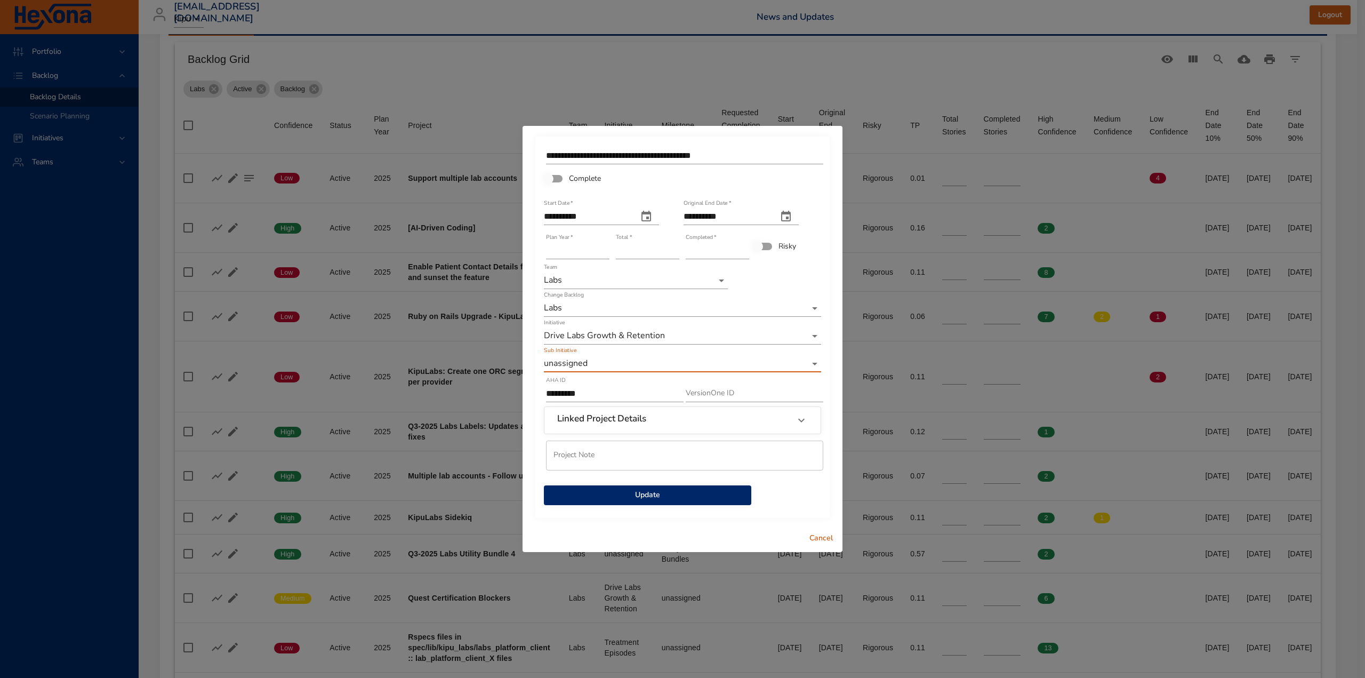
click at [657, 497] on span "Update" at bounding box center [647, 494] width 190 height 13
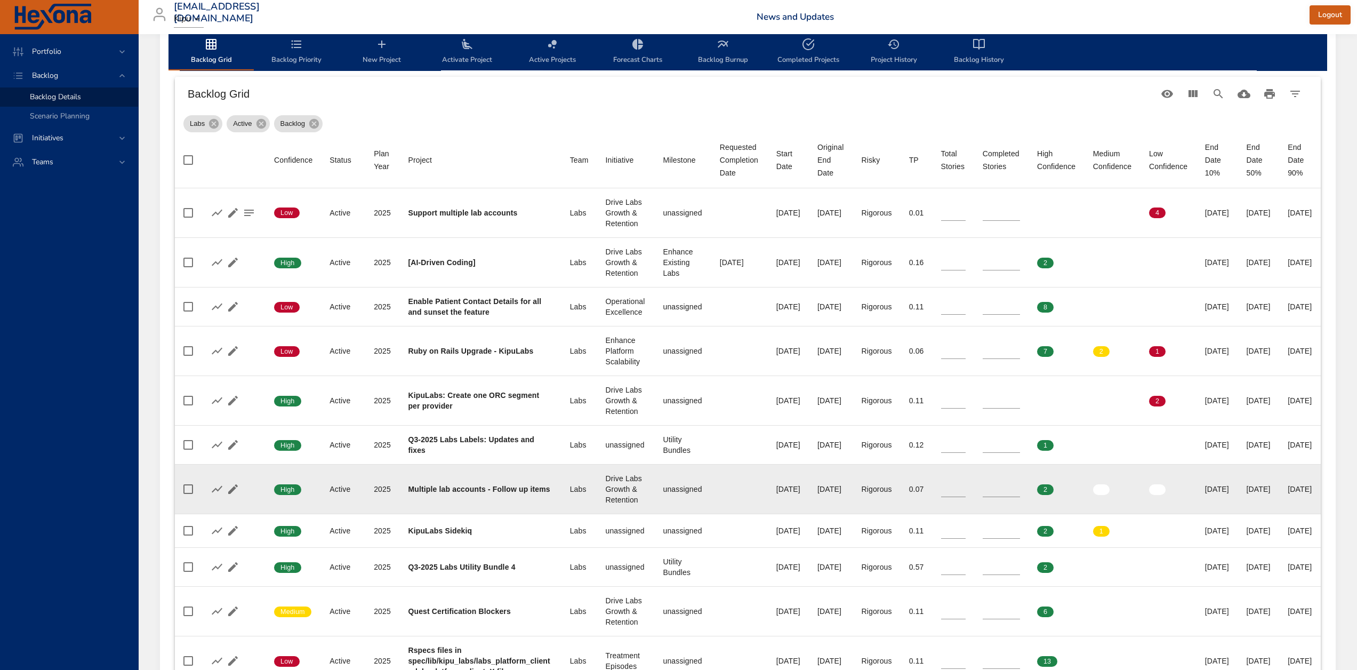
scroll to position [318, 0]
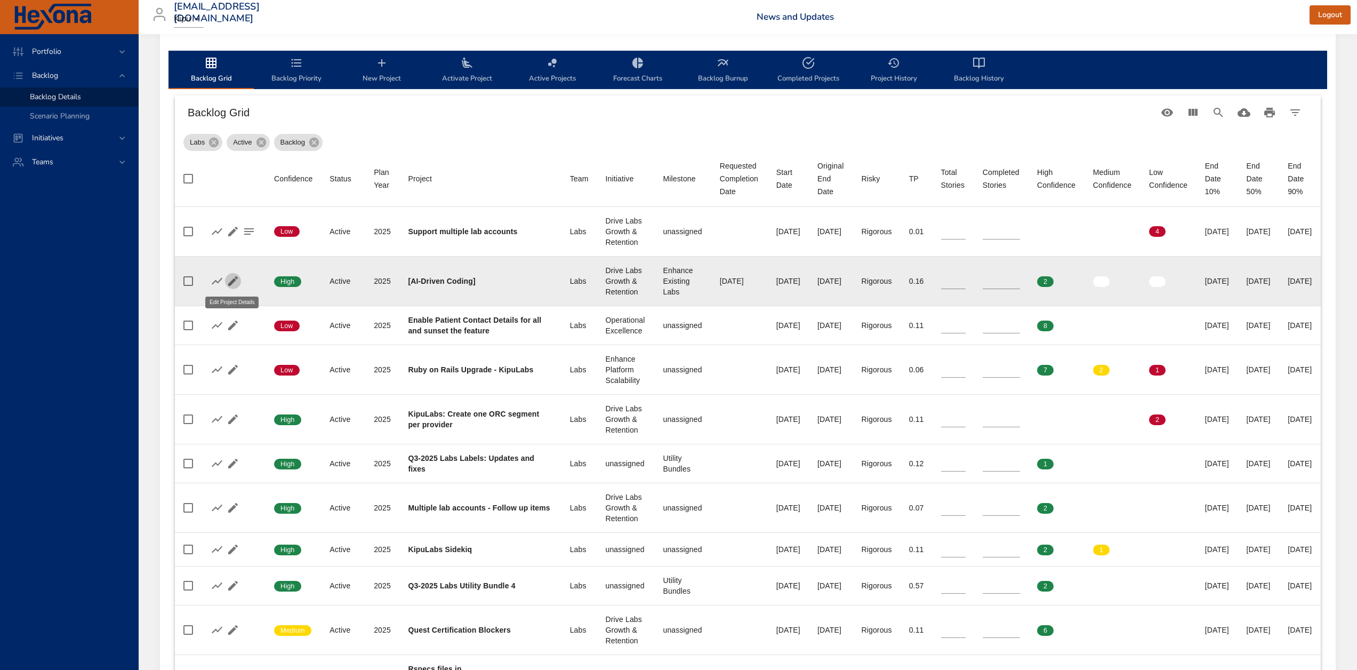
click at [227, 279] on icon "button" at bounding box center [233, 281] width 13 height 13
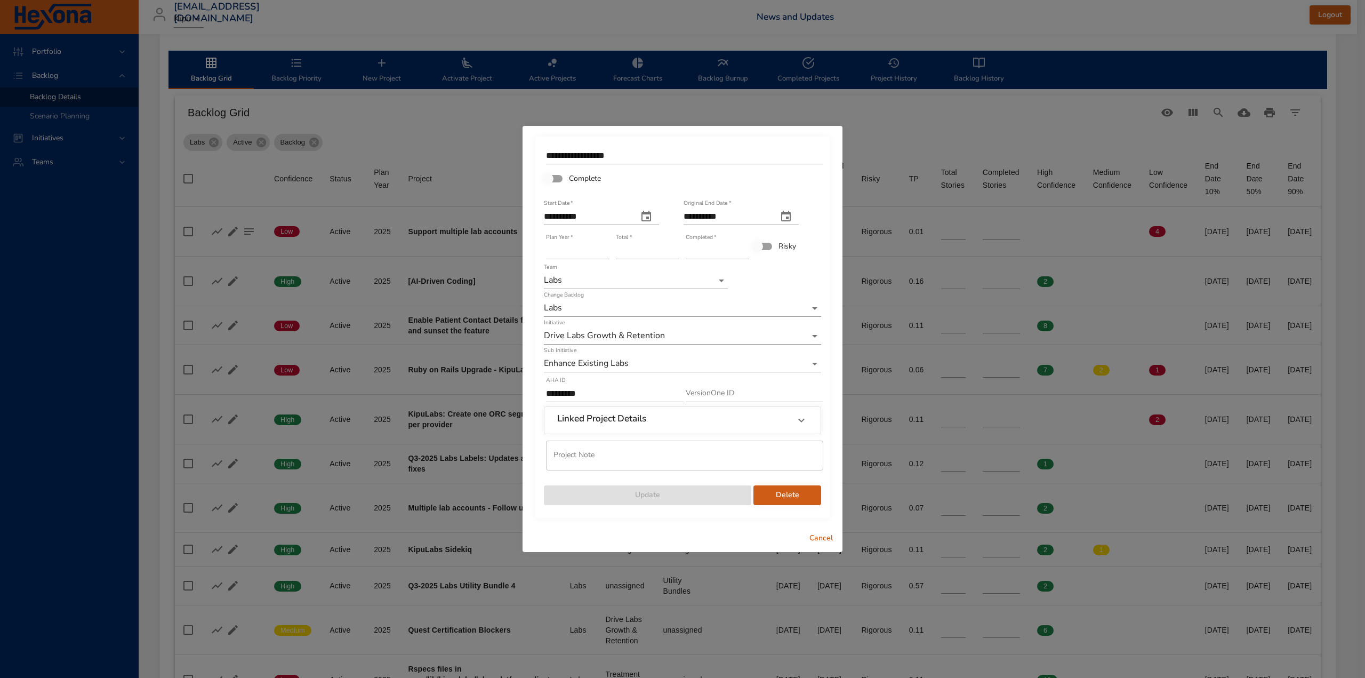
click at [616, 359] on body "Portfolio Backlog Backlog Details Scenario Planning Initiatives Teams [EMAIL_AD…" at bounding box center [682, 21] width 1365 height 678
click at [575, 431] on li "unassigned" at bounding box center [682, 434] width 277 height 18
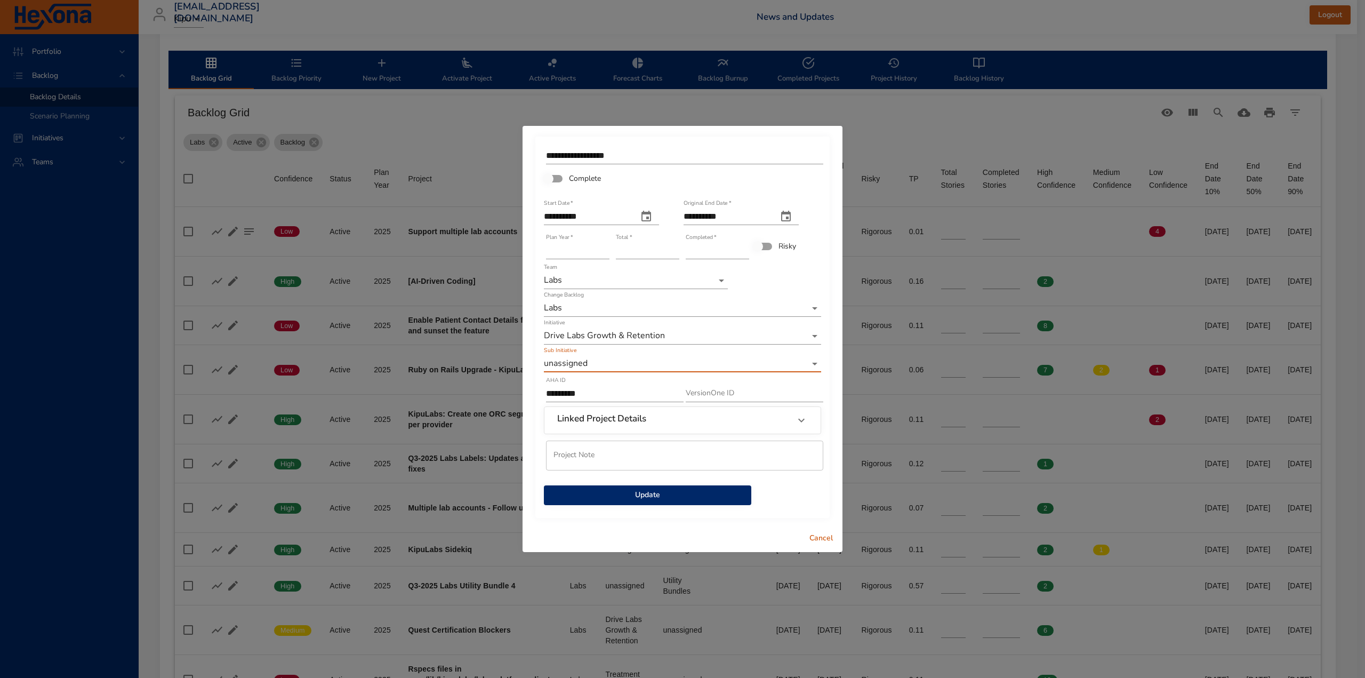
click at [661, 495] on span "Update" at bounding box center [647, 494] width 190 height 13
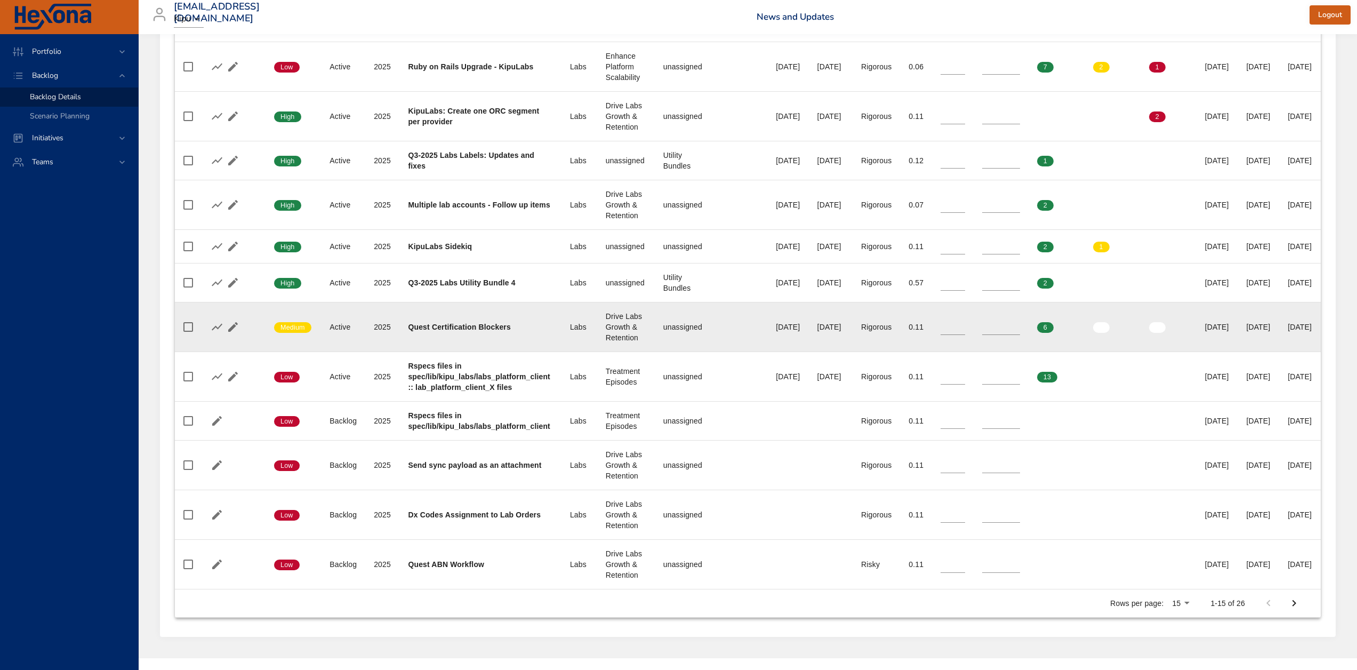
scroll to position [638, 0]
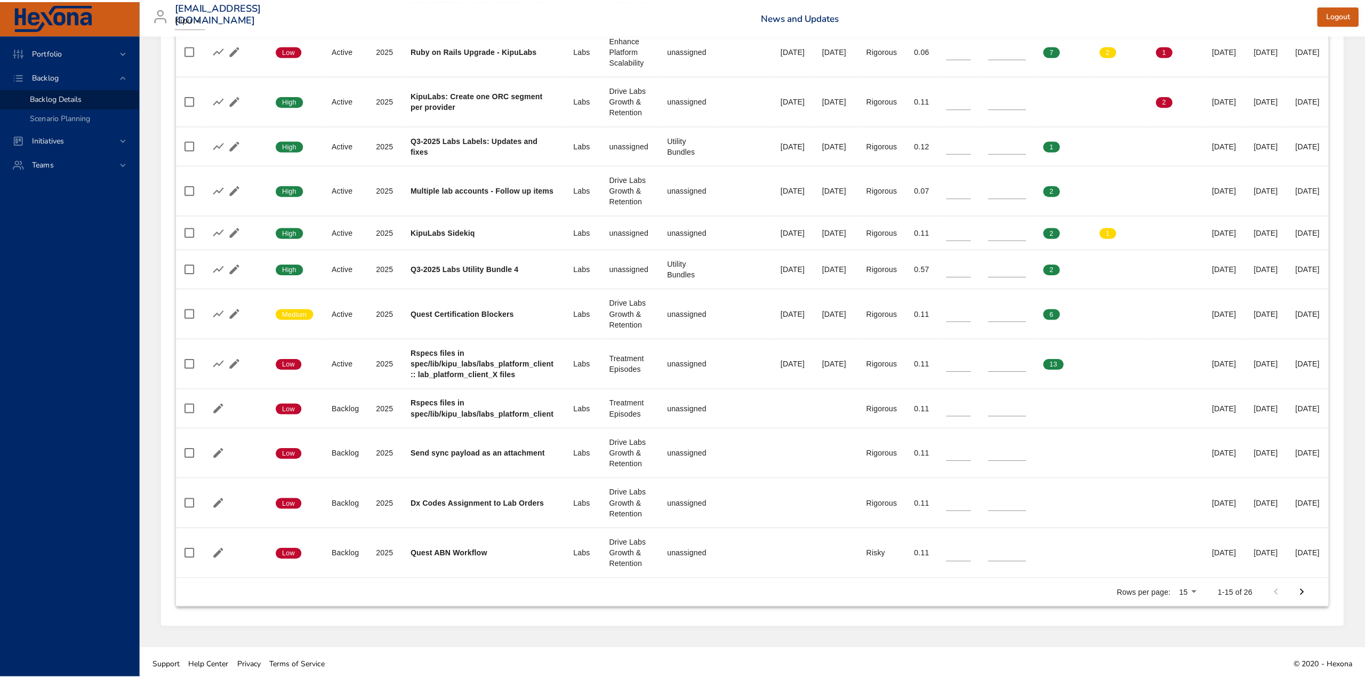
scroll to position [636, 0]
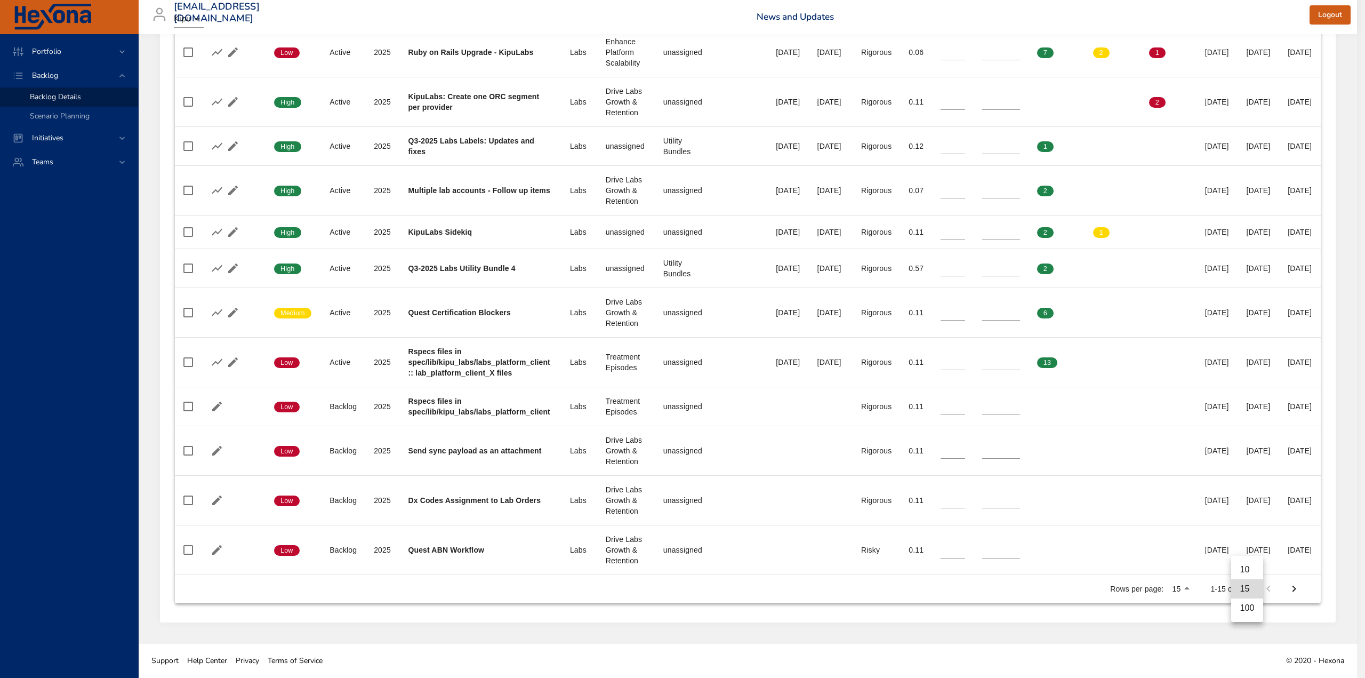
click at [1253, 606] on li "100" at bounding box center [1246, 607] width 31 height 19
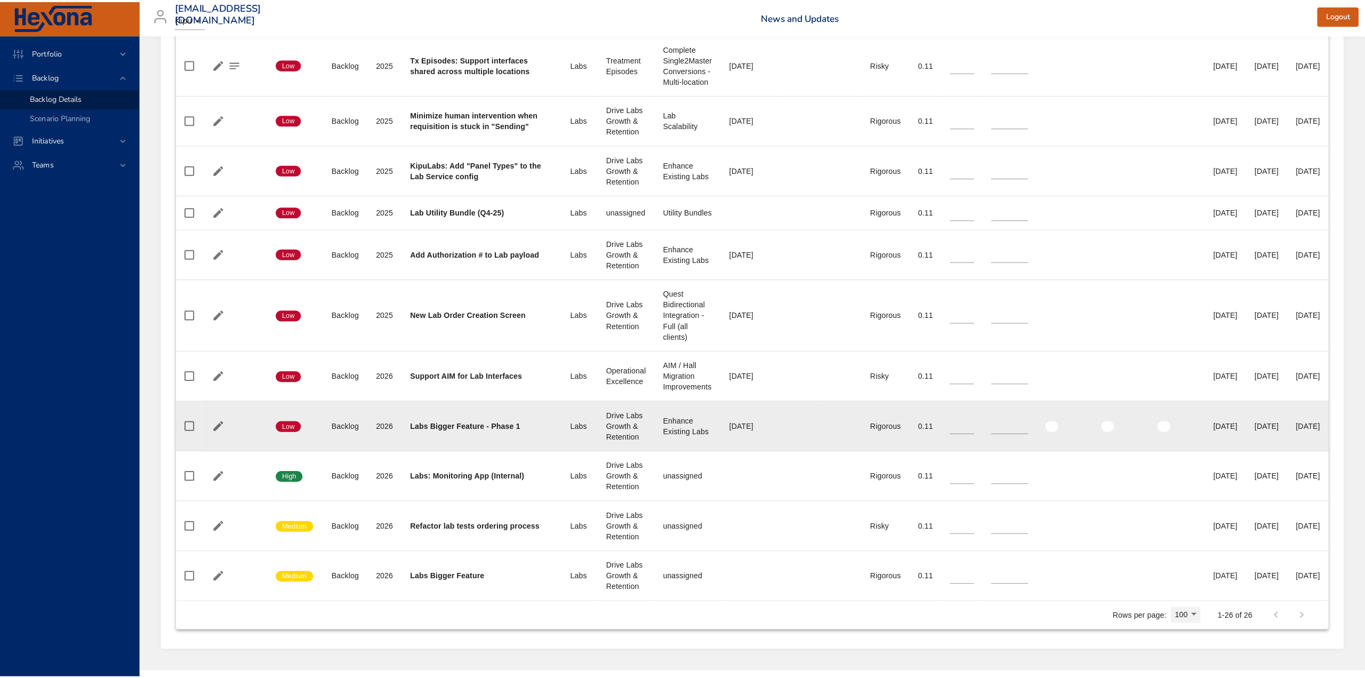
scroll to position [1146, 0]
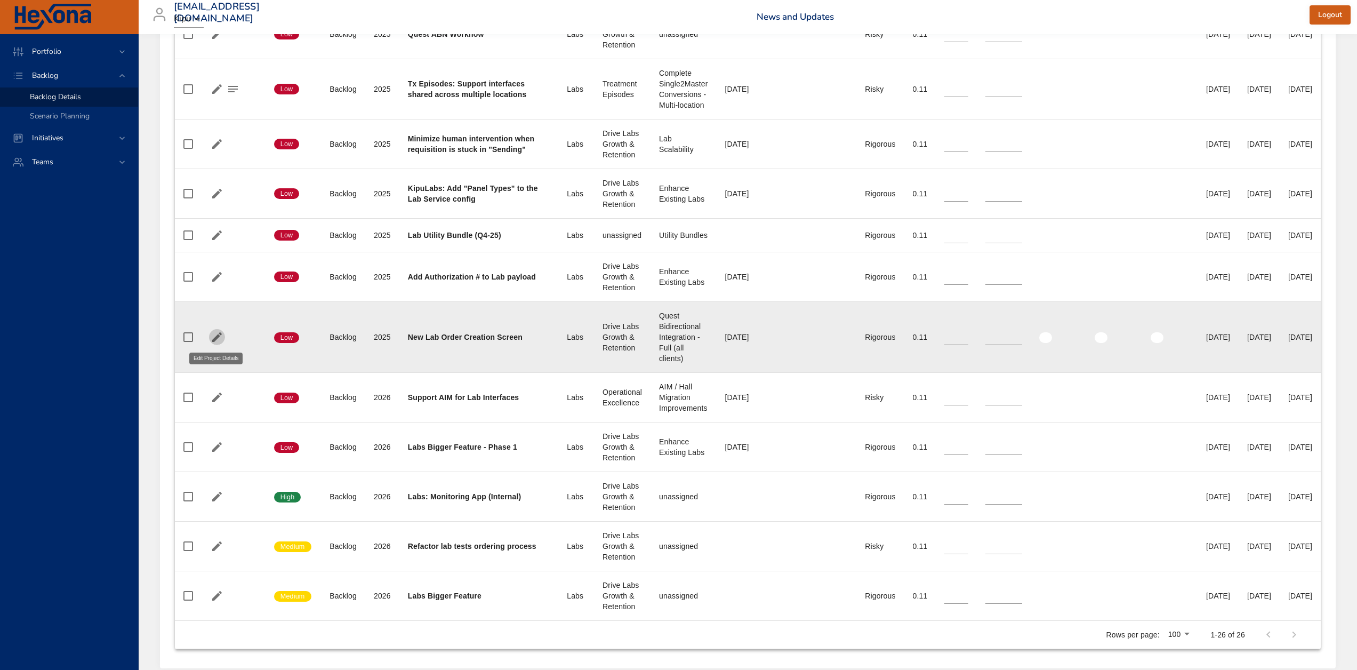
click at [211, 339] on icon "button" at bounding box center [217, 337] width 13 height 13
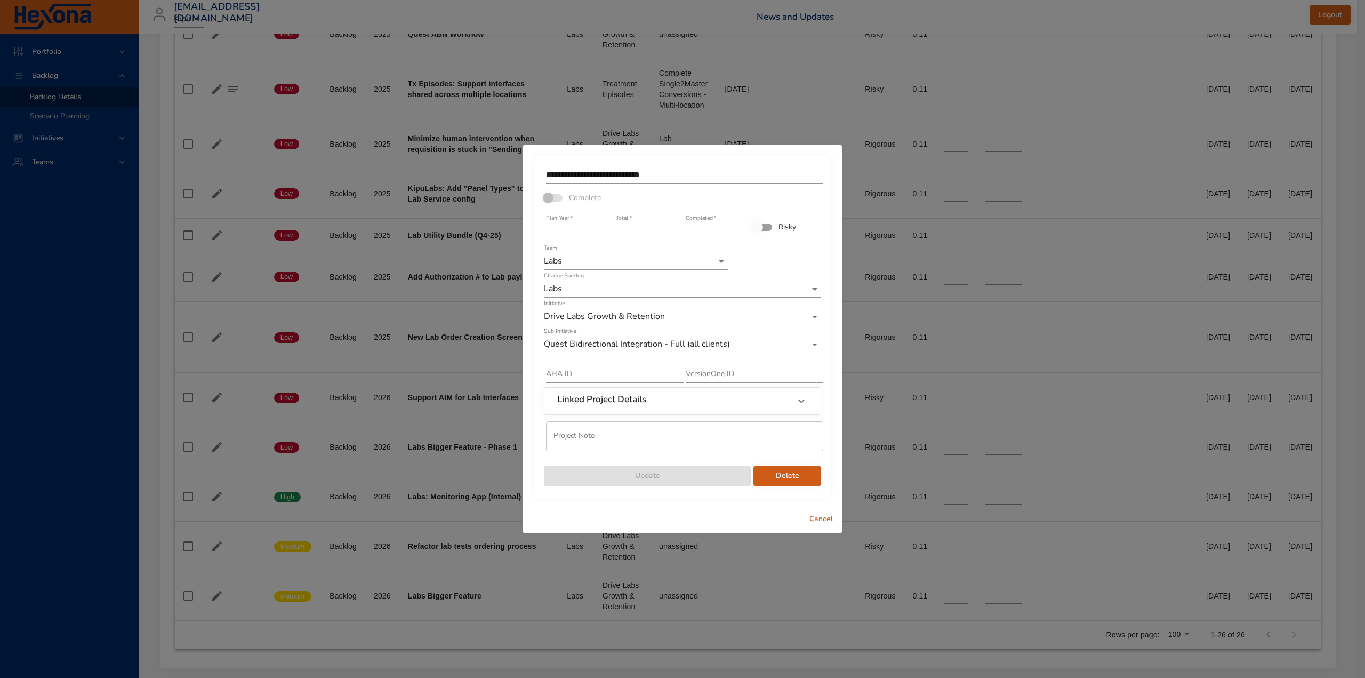
click at [573, 379] on li "unassigned" at bounding box center [682, 380] width 277 height 18
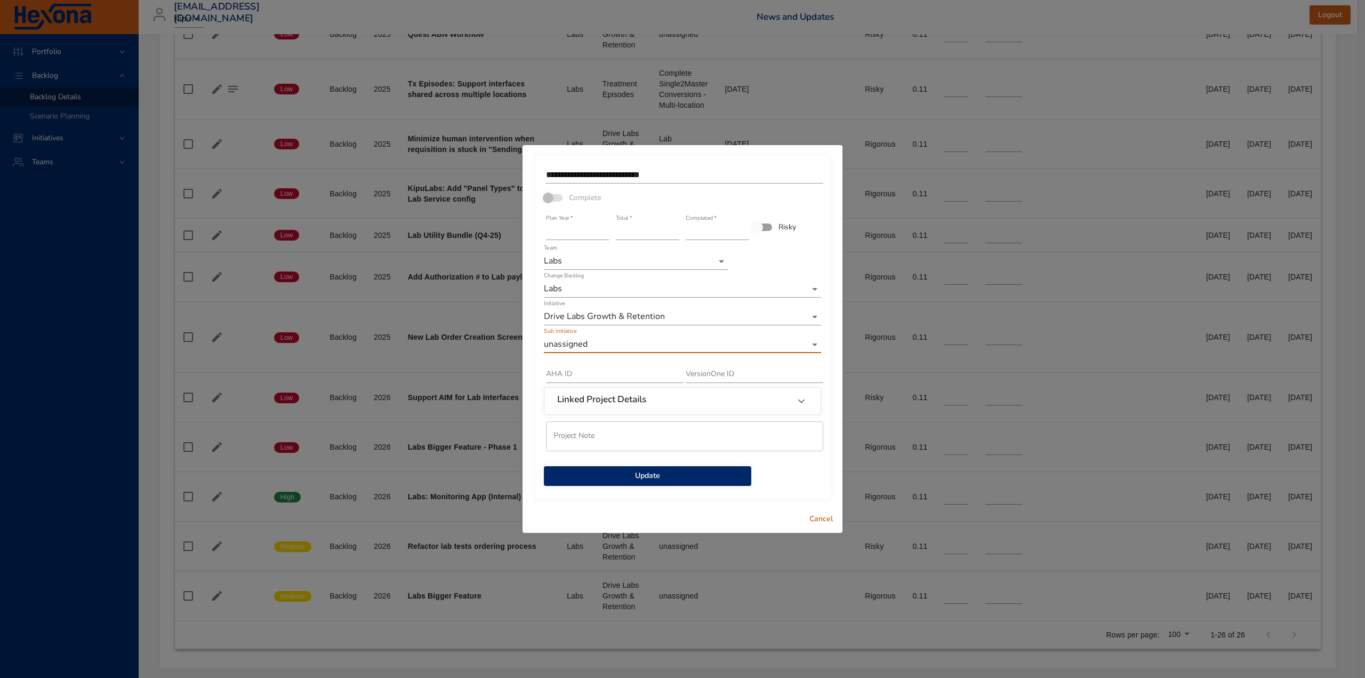
click at [664, 473] on span "Update" at bounding box center [647, 475] width 190 height 13
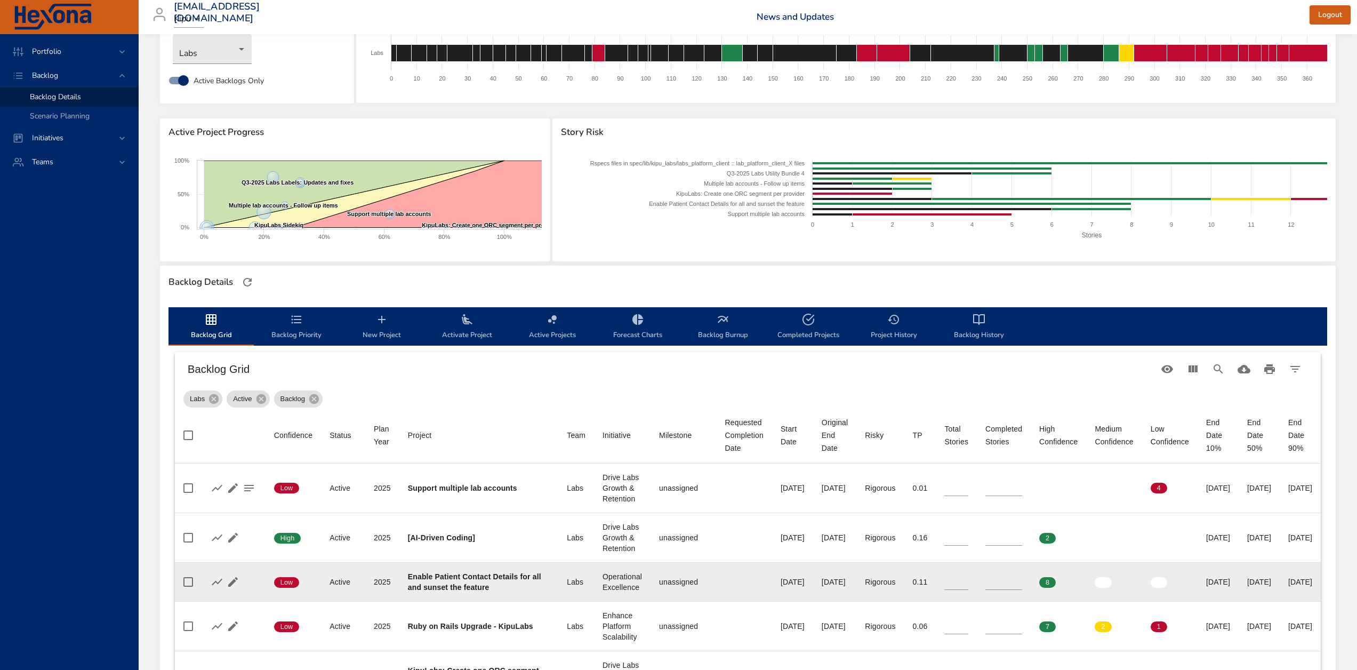
scroll to position [0, 0]
